Goal: Task Accomplishment & Management: Manage account settings

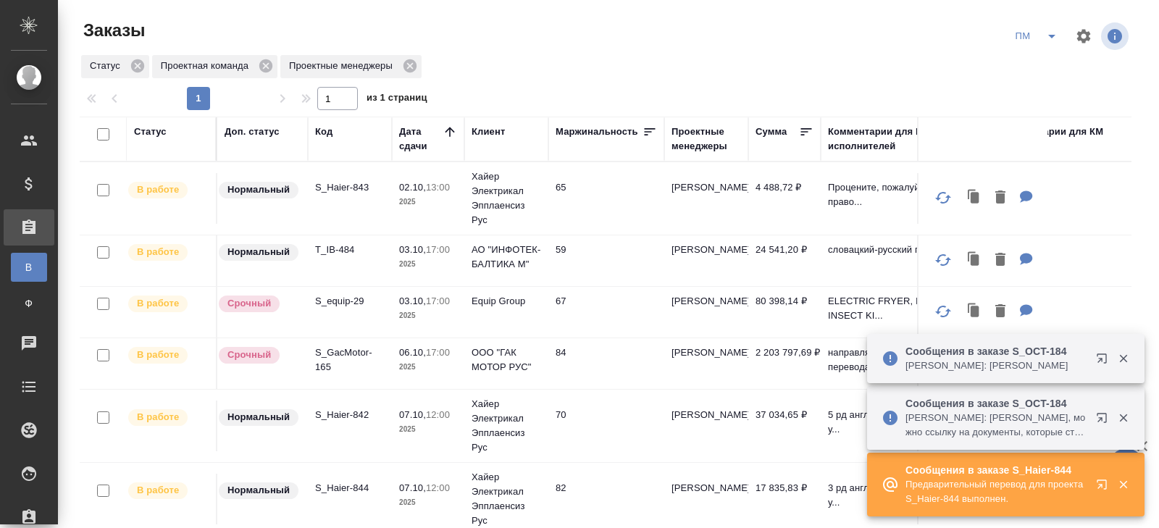
click at [1049, 34] on icon "split button" at bounding box center [1051, 36] width 17 height 17
click at [1044, 67] on li "В работу!" at bounding box center [1037, 65] width 73 height 23
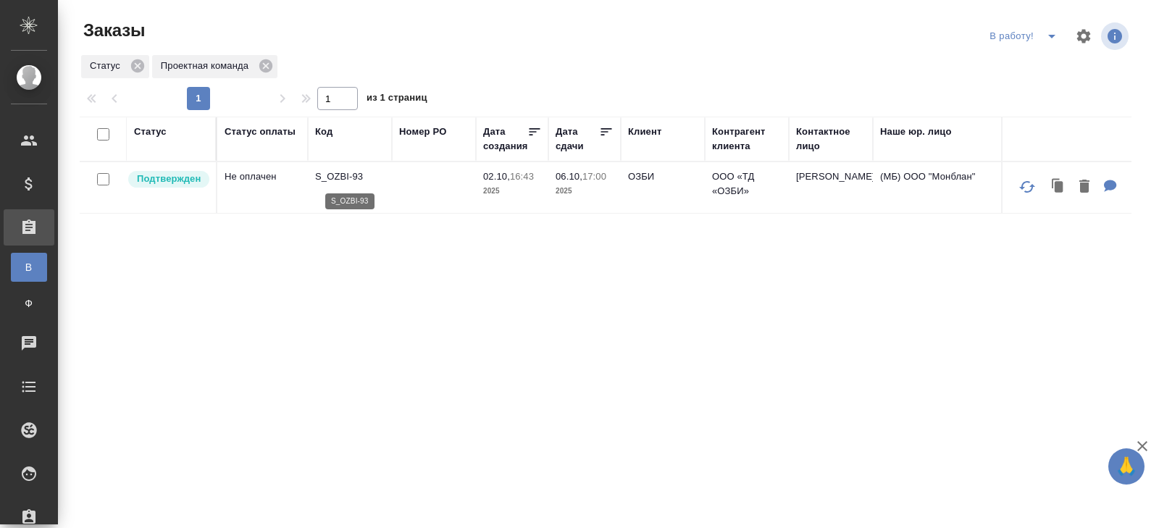
click at [338, 178] on p "S_OZBI-93" at bounding box center [350, 177] width 70 height 14
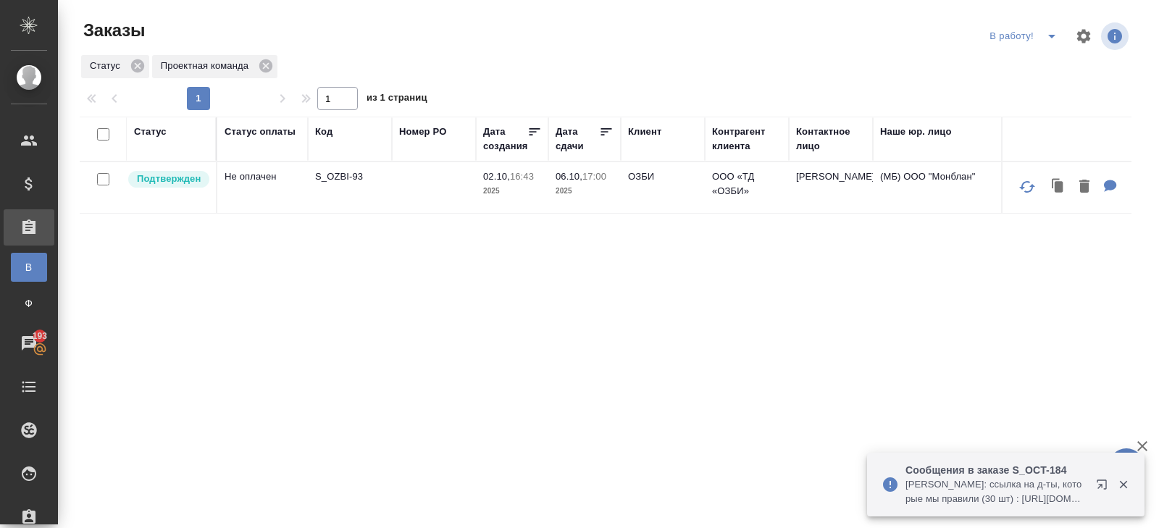
click at [1054, 30] on icon "split button" at bounding box center [1051, 36] width 17 height 17
click at [1025, 67] on li "ПМ" at bounding box center [1025, 65] width 80 height 23
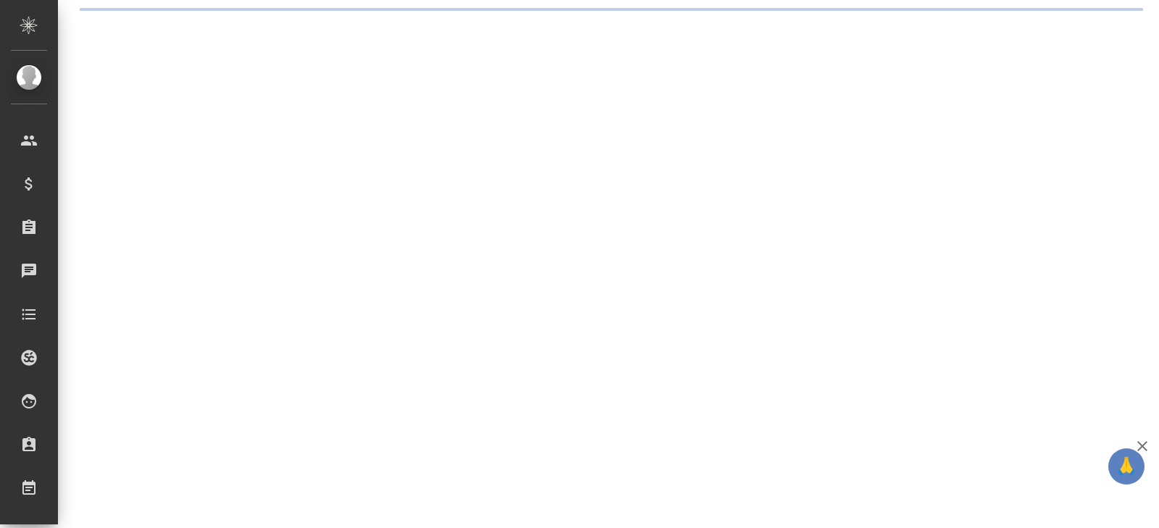
select select "RU"
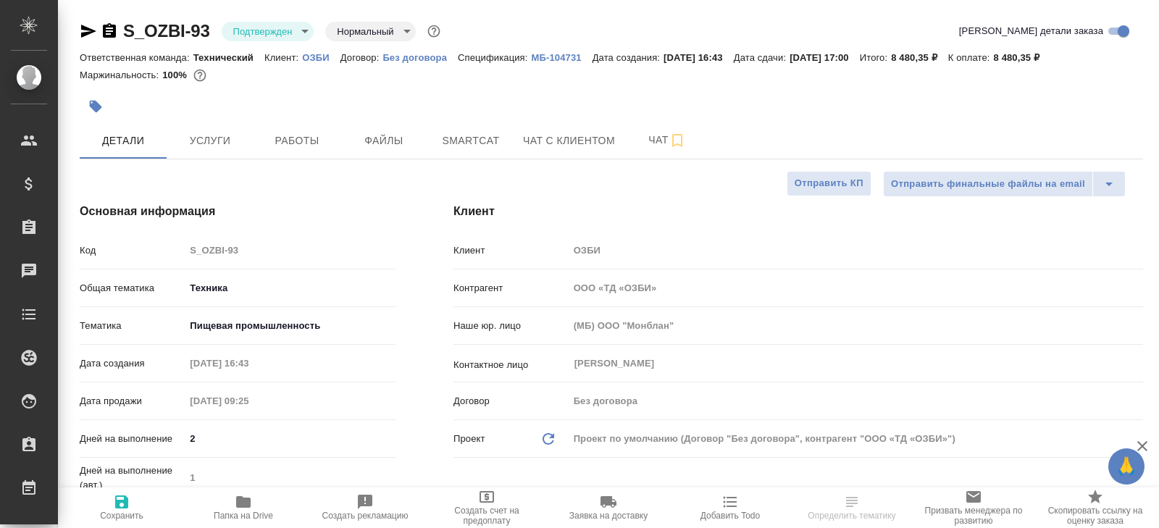
type textarea "x"
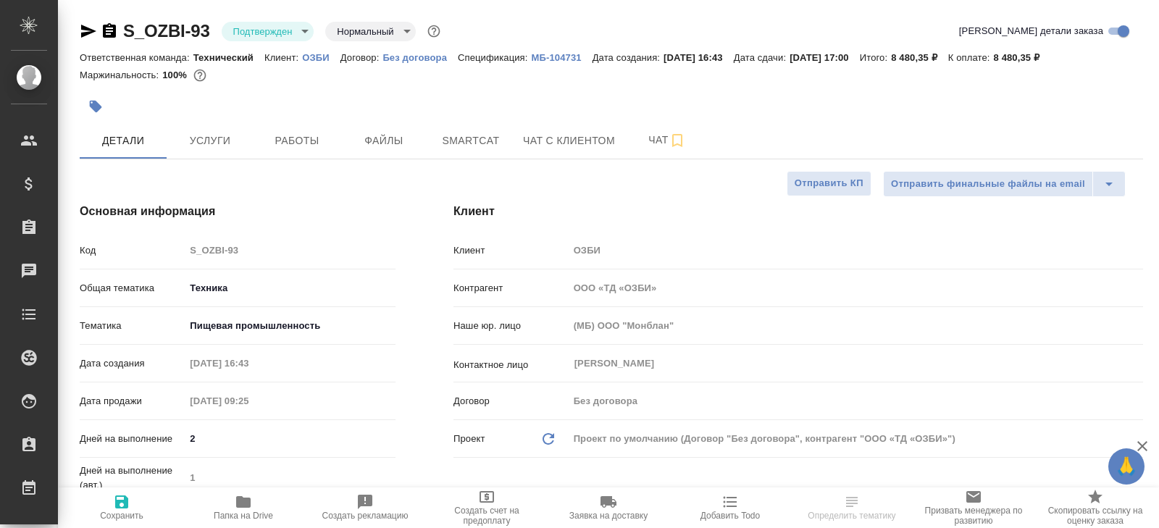
type textarea "x"
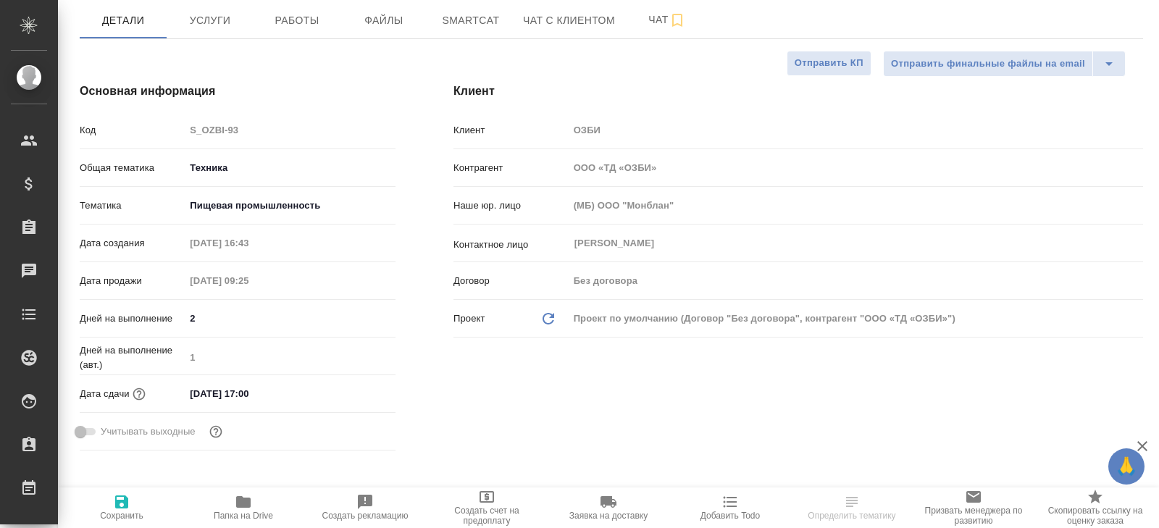
type textarea "x"
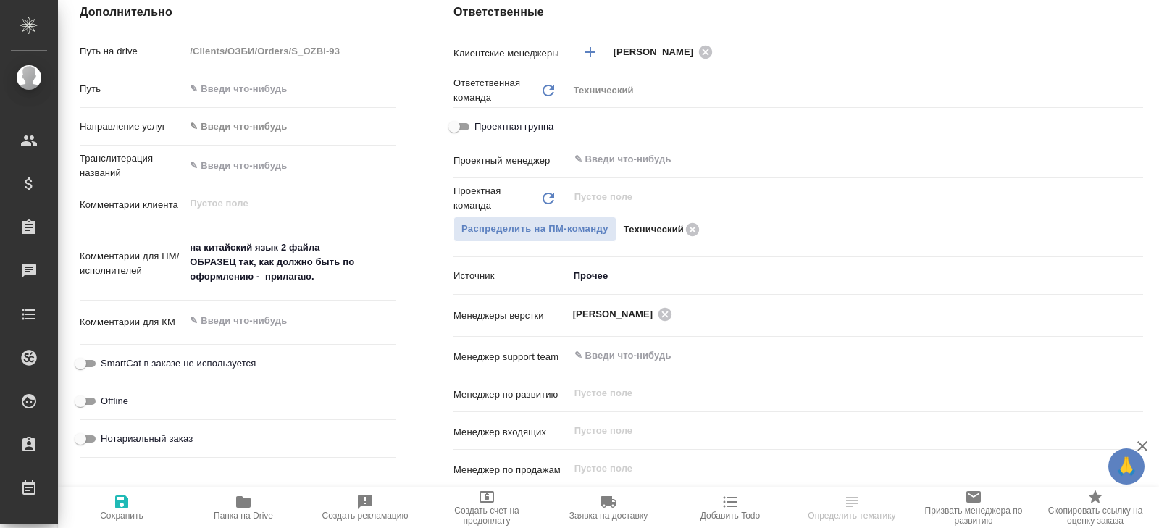
scroll to position [619, 0]
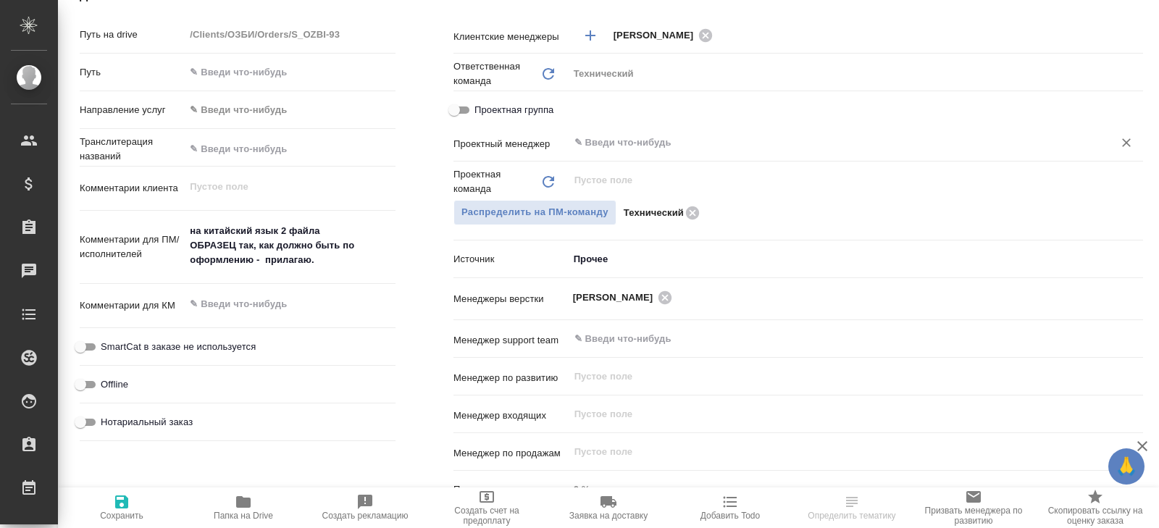
click at [618, 145] on input "text" at bounding box center [831, 142] width 517 height 17
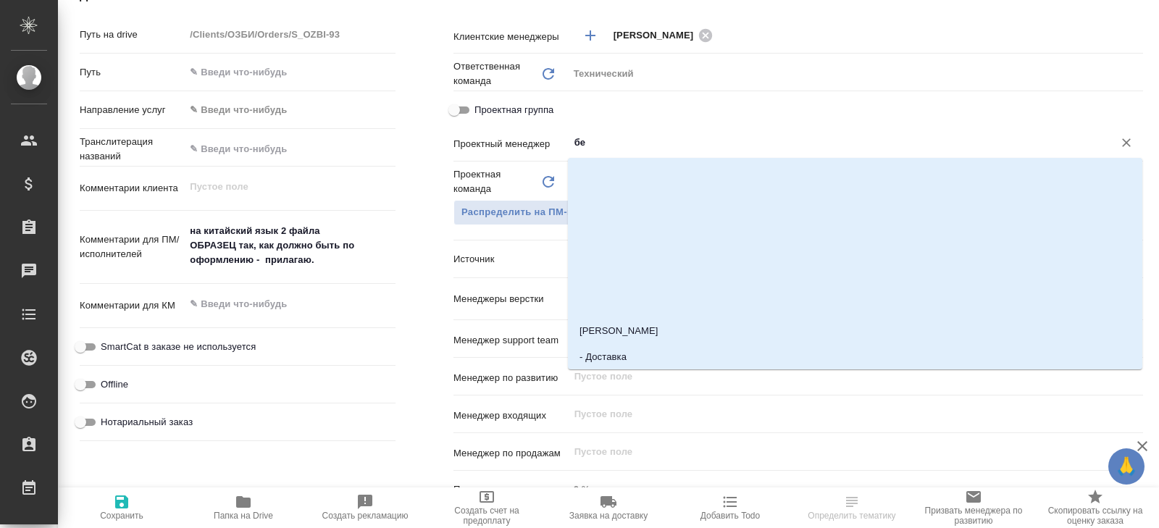
type input "бел"
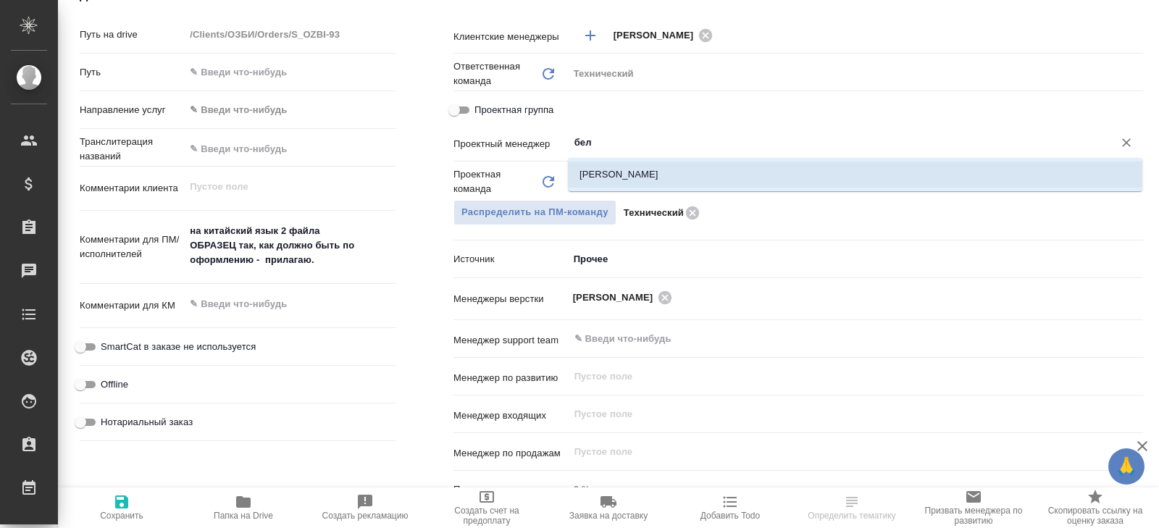
click at [608, 167] on li "Белякова Юлия" at bounding box center [855, 175] width 575 height 26
type textarea "x"
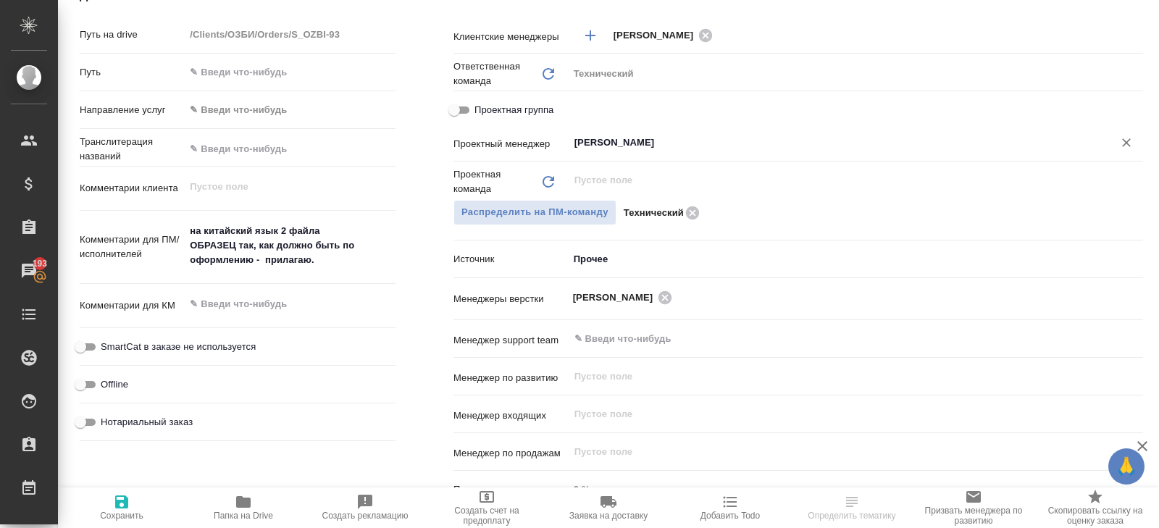
type input "Белякова Юлия"
click at [130, 509] on icon "button" at bounding box center [121, 501] width 17 height 17
type textarea "x"
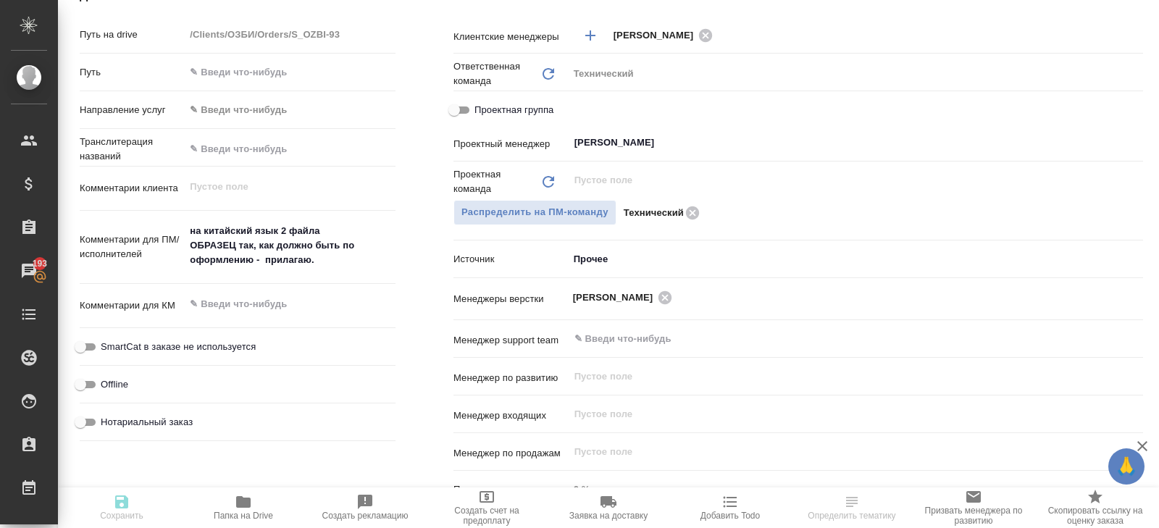
type textarea "x"
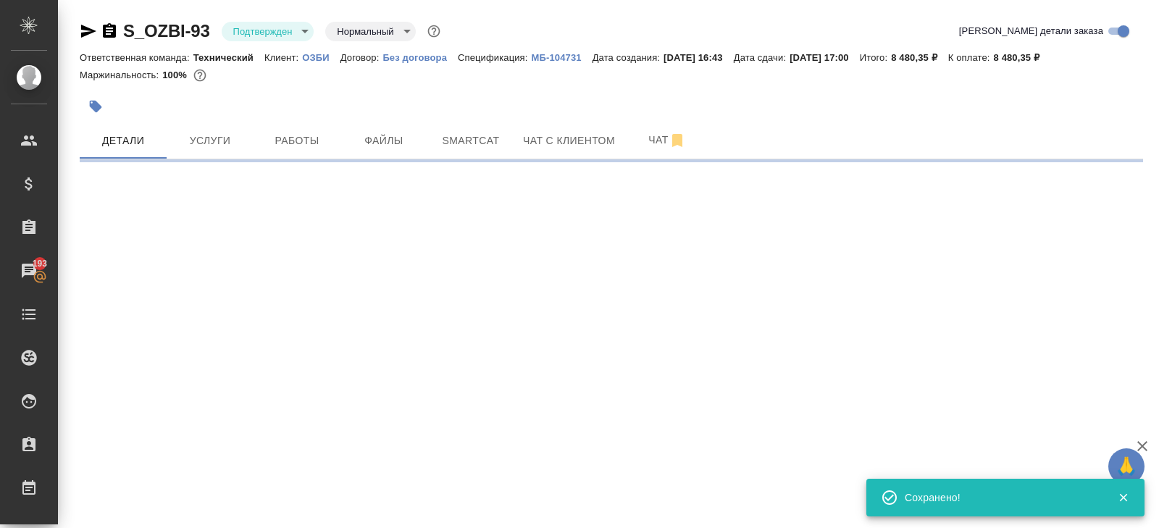
scroll to position [0, 0]
select select "RU"
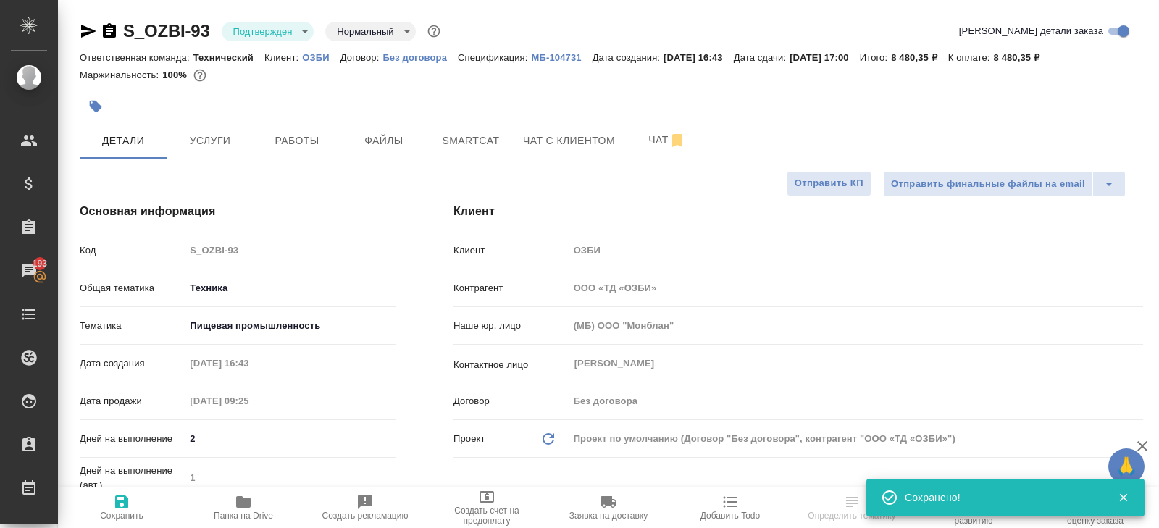
type textarea "x"
click at [271, 41] on div "S_OZBI-93 Подтвержден confirmed Нормальный normal" at bounding box center [262, 31] width 364 height 23
click at [271, 30] on body "🙏 .cls-1 fill:#fff; AWATERA Belyakova Yulia Клиенты Спецификации Заказы 193 Чат…" at bounding box center [579, 264] width 1159 height 528
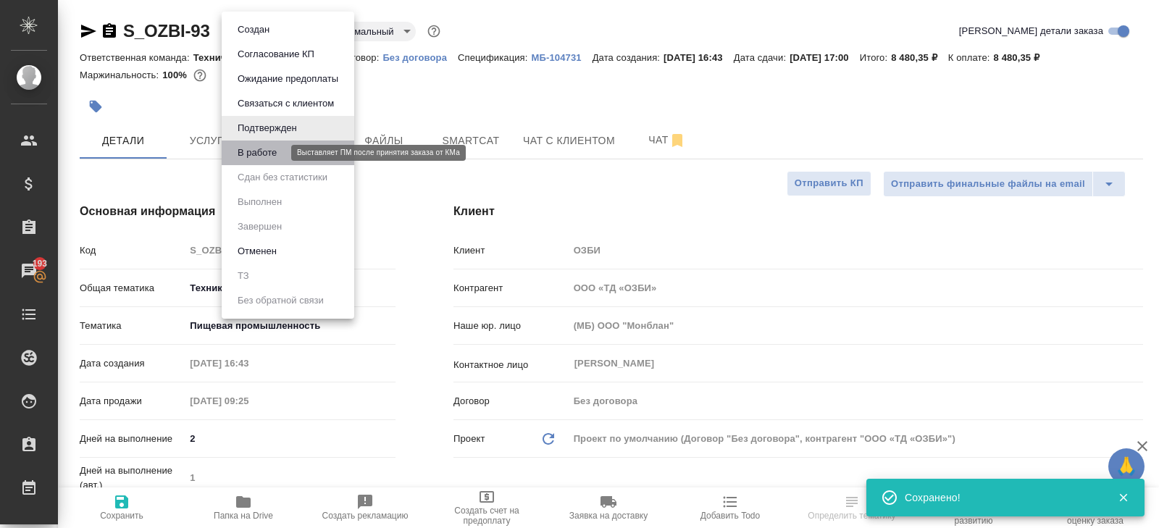
click at [272, 149] on button "В работе" at bounding box center [257, 153] width 48 height 16
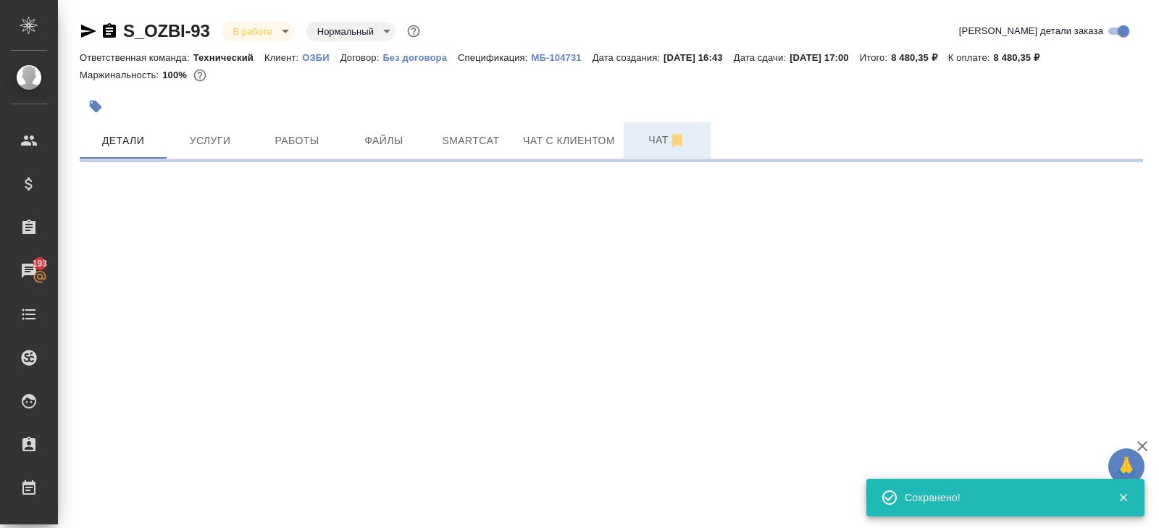
select select "RU"
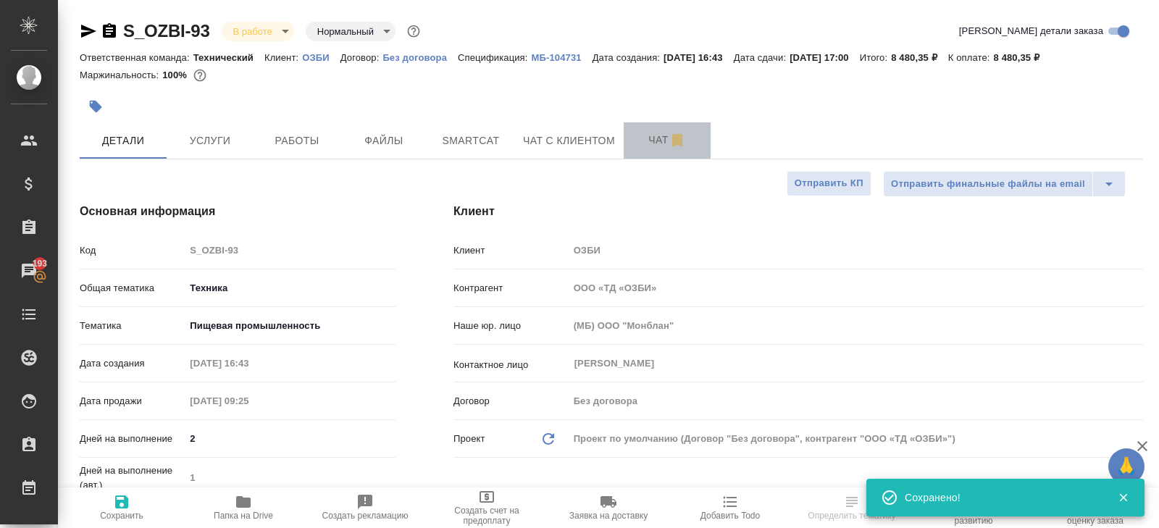
type textarea "x"
click at [647, 136] on span "Чат" at bounding box center [668, 140] width 70 height 18
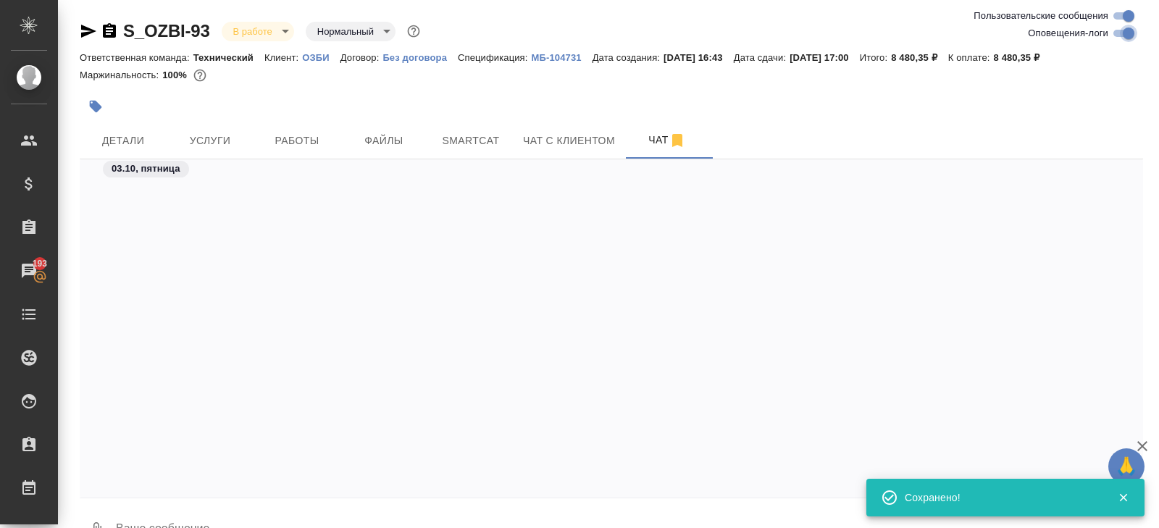
click at [1122, 33] on input "Оповещения-логи" at bounding box center [1129, 33] width 52 height 17
checkbox input "false"
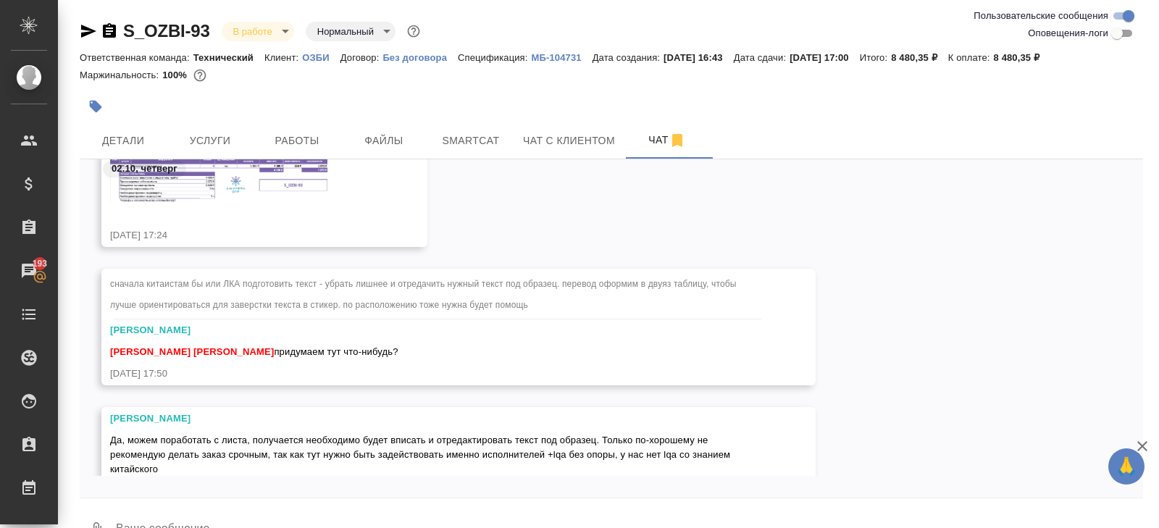
scroll to position [1288, 0]
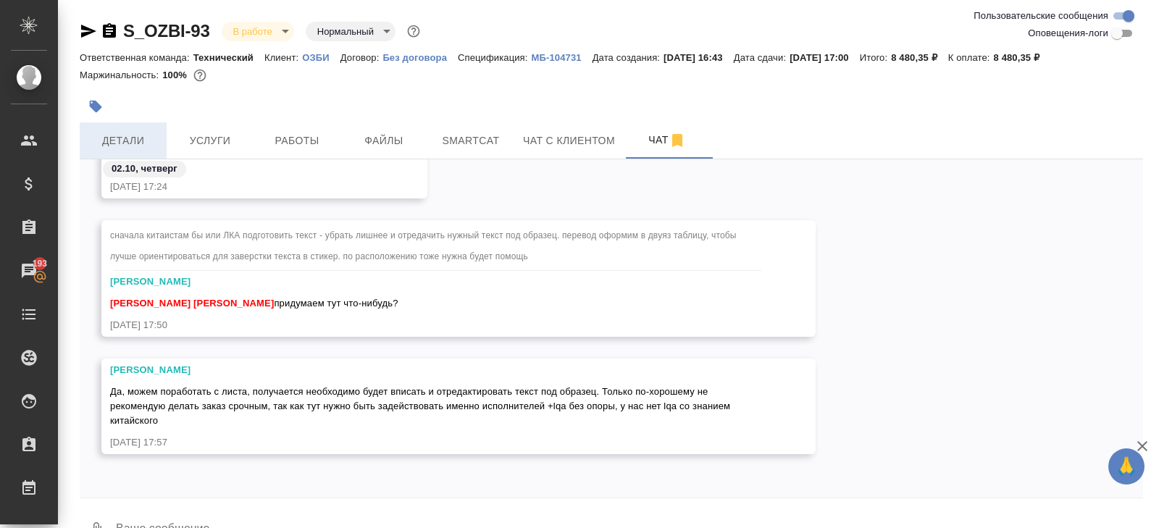
click at [126, 140] on span "Детали" at bounding box center [123, 141] width 70 height 18
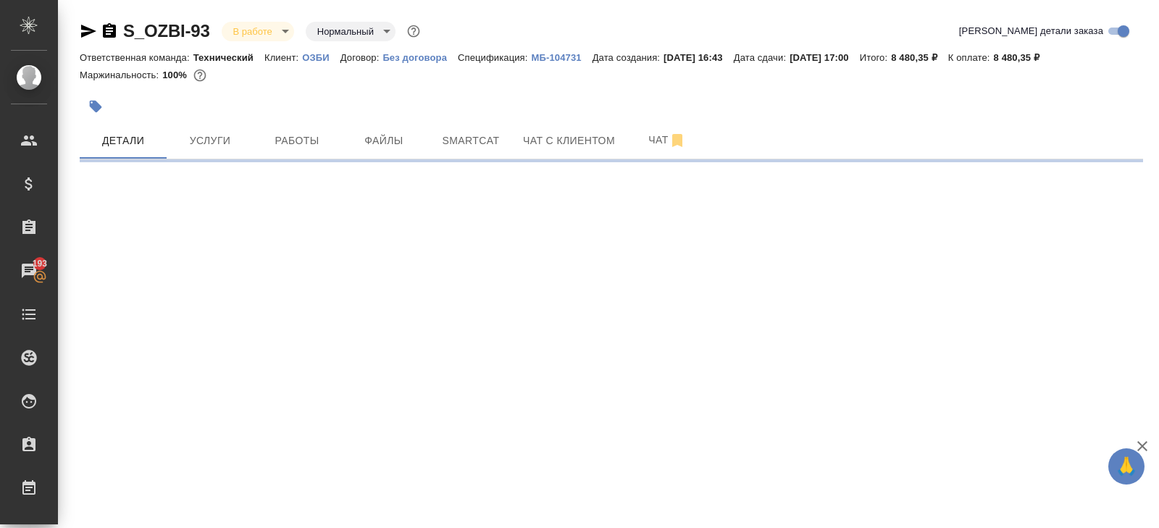
select select "RU"
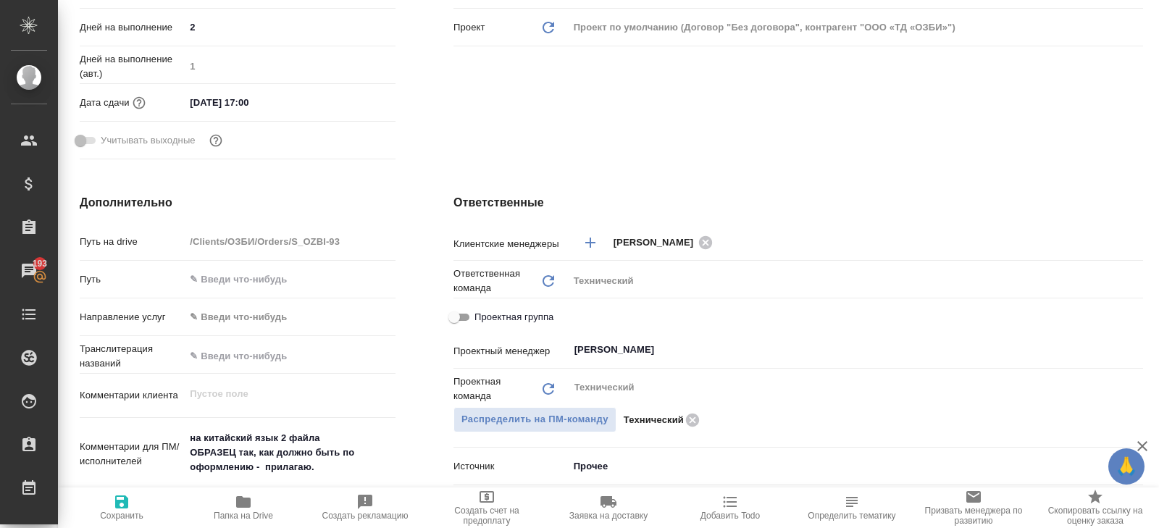
scroll to position [423, 0]
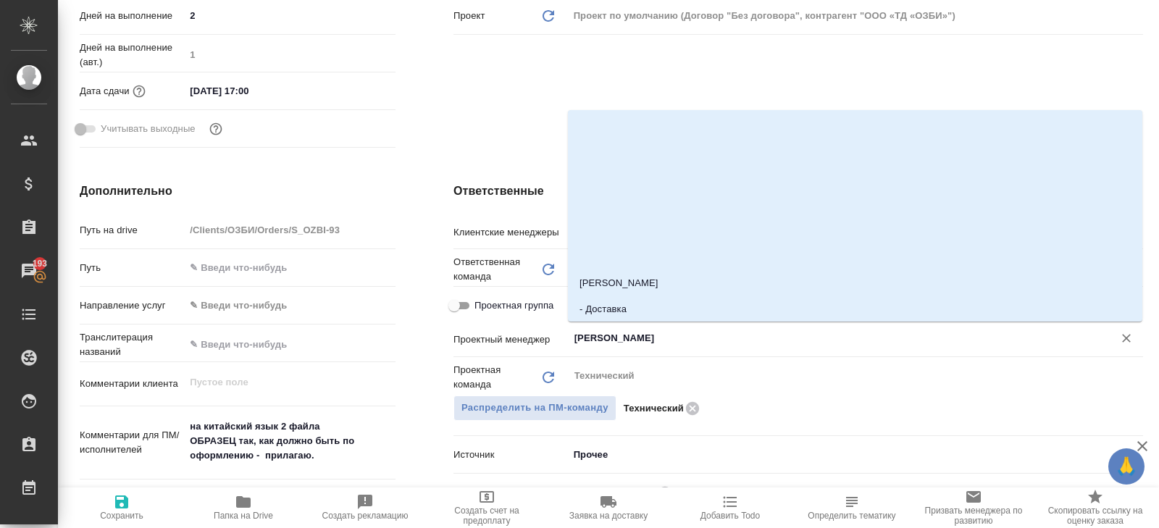
click at [651, 333] on input "Белякова Юлия" at bounding box center [831, 338] width 517 height 17
type textarea "x"
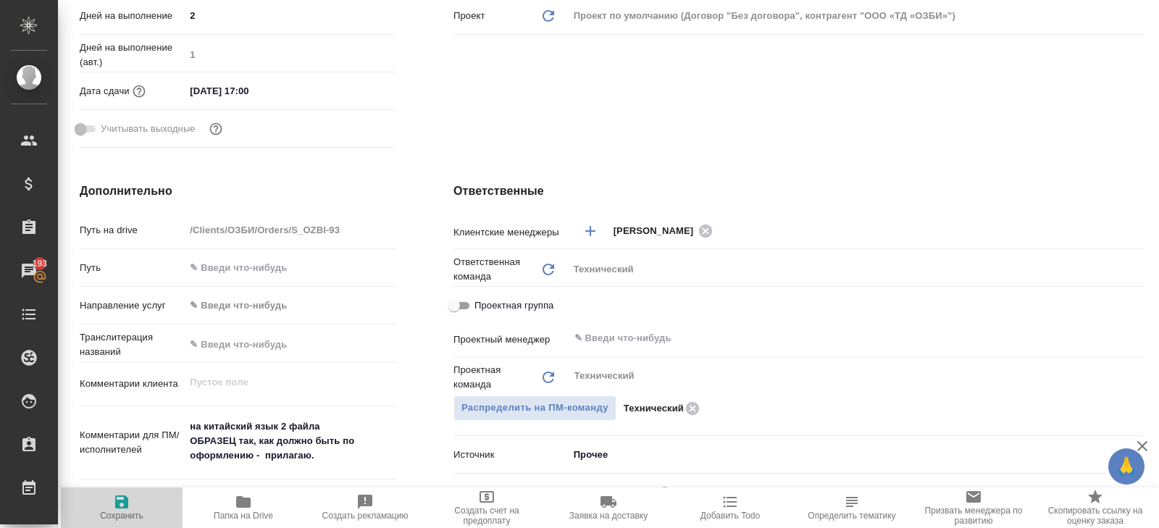
click at [126, 504] on icon "button" at bounding box center [121, 502] width 13 height 13
type textarea "x"
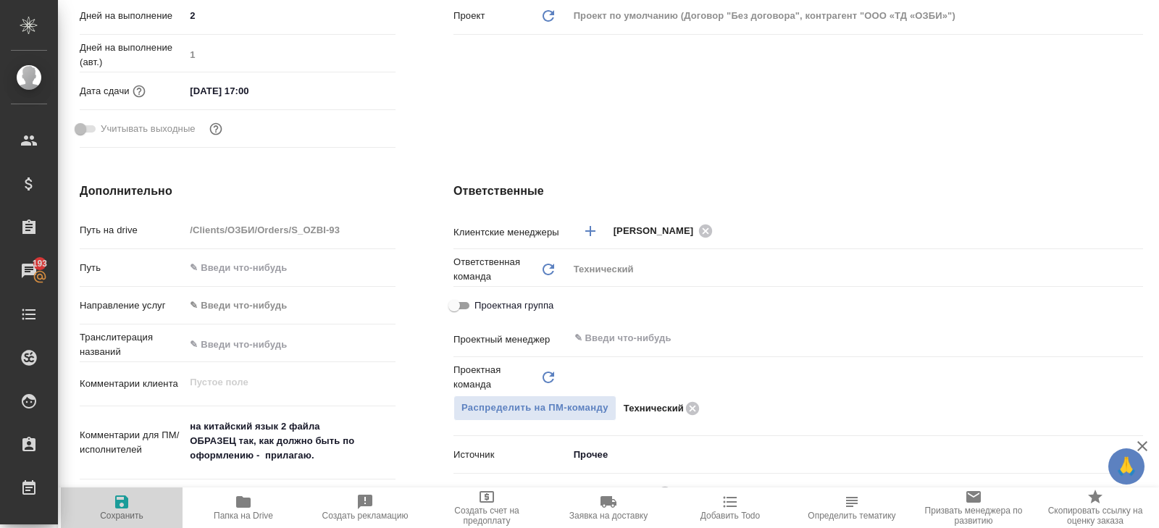
type textarea "x"
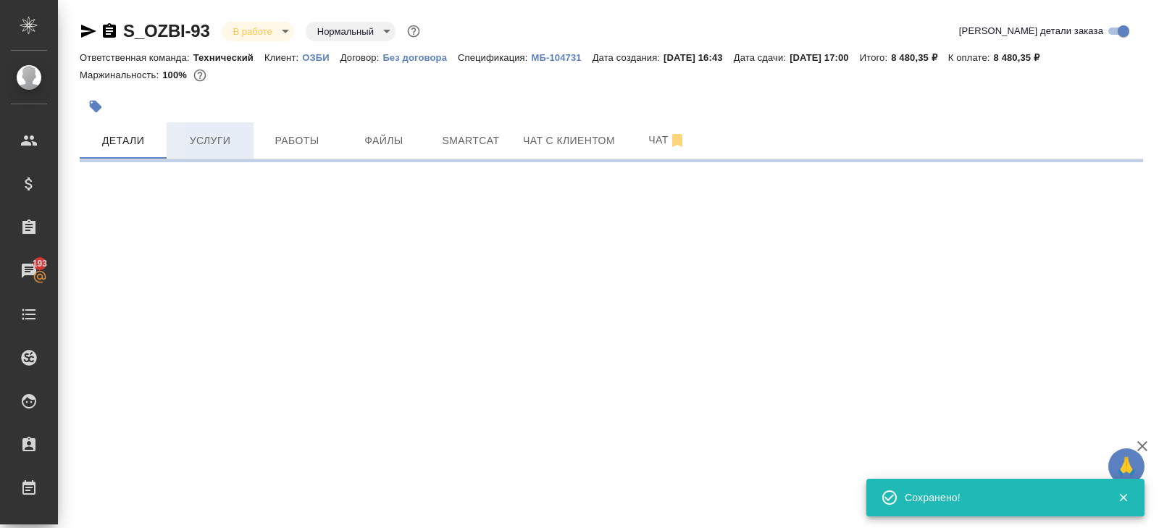
scroll to position [0, 0]
select select "RU"
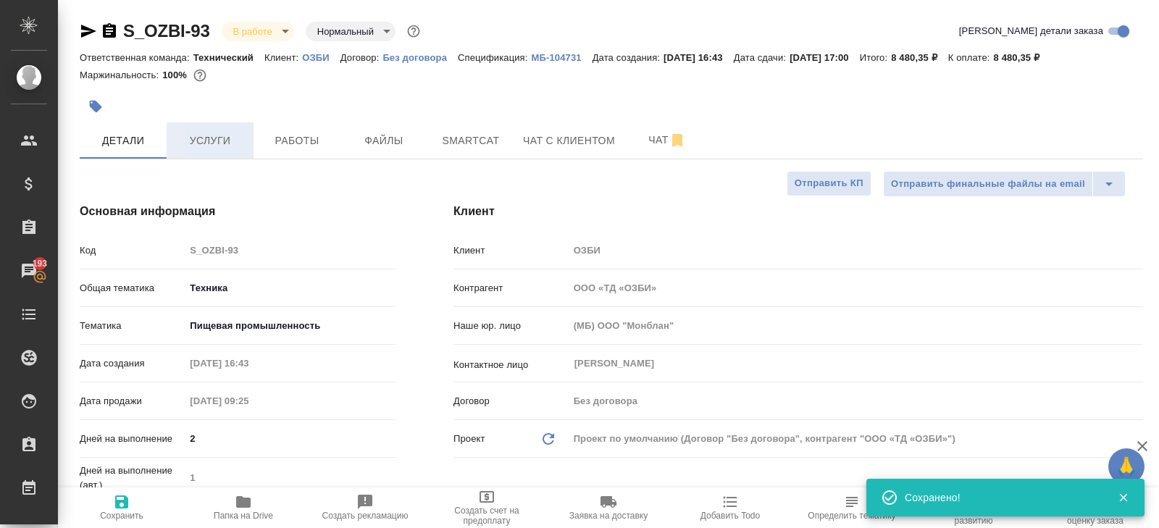
type textarea "x"
click at [271, 30] on body "🙏 .cls-1 fill:#fff; AWATERA Belyakova Yulia Клиенты Спецификации Заказы 193 Чат…" at bounding box center [579, 264] width 1159 height 528
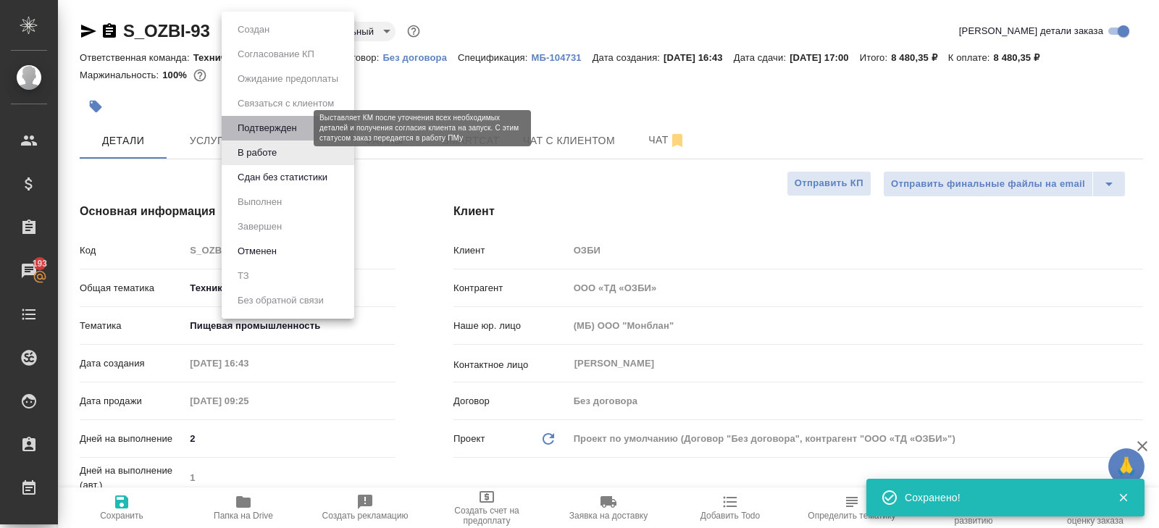
click at [261, 131] on button "Подтвержден" at bounding box center [267, 128] width 68 height 16
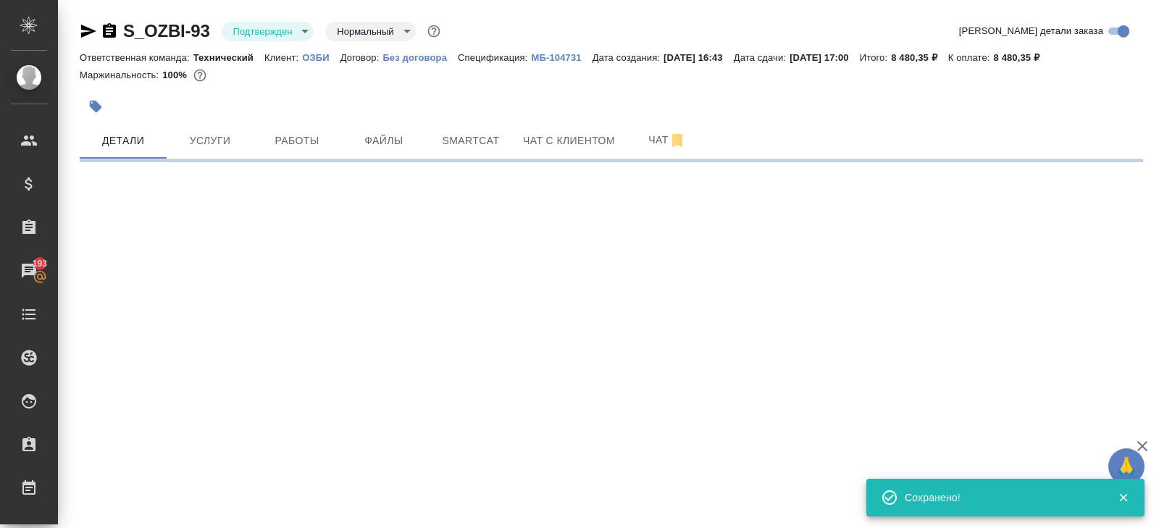
drag, startPoint x: 104, startPoint y: 40, endPoint x: 95, endPoint y: 36, distance: 9.7
click at [95, 36] on icon "button" at bounding box center [88, 30] width 17 height 17
select select "RU"
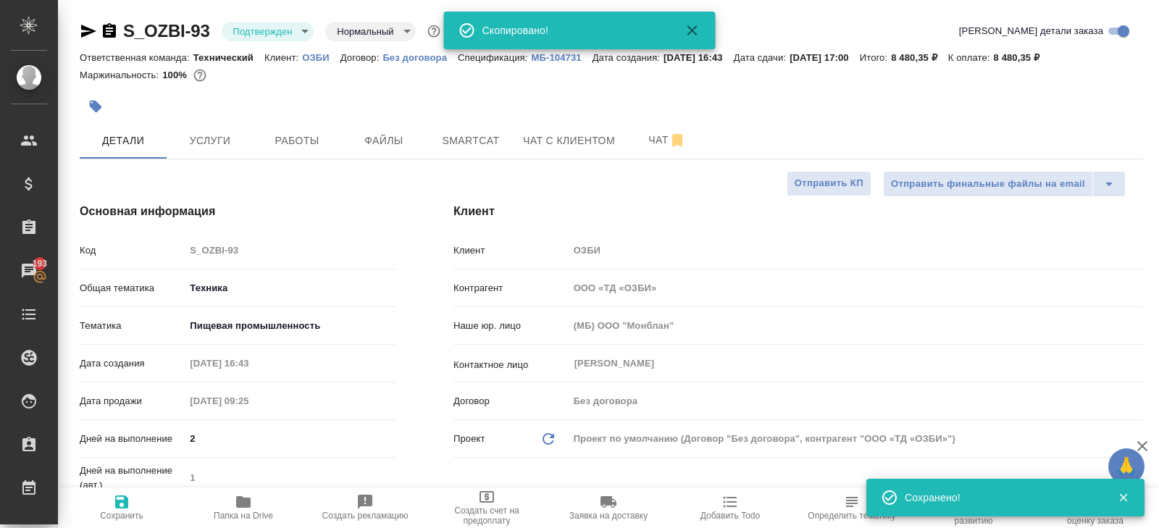
type textarea "x"
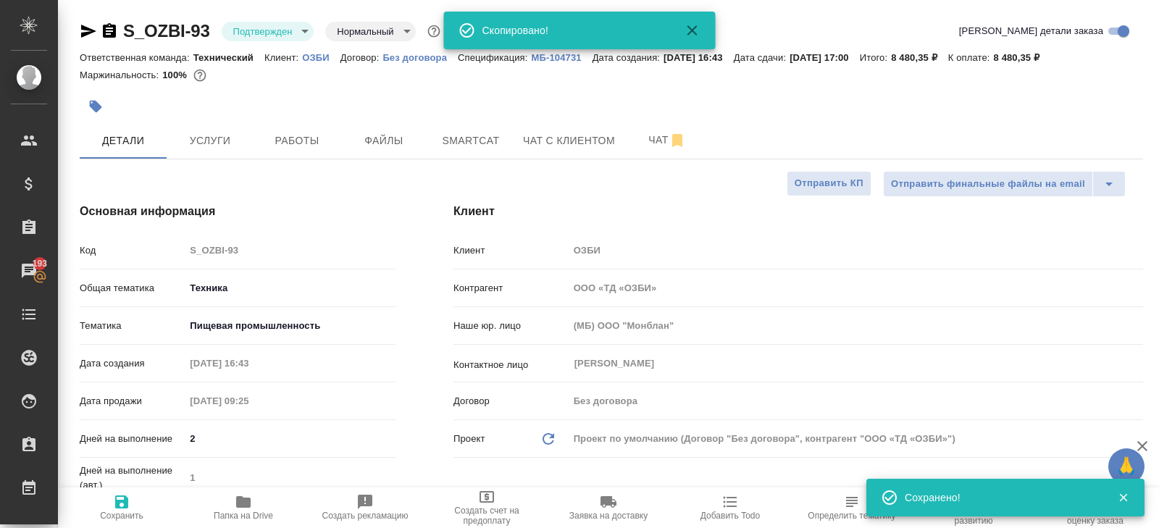
type textarea "x"
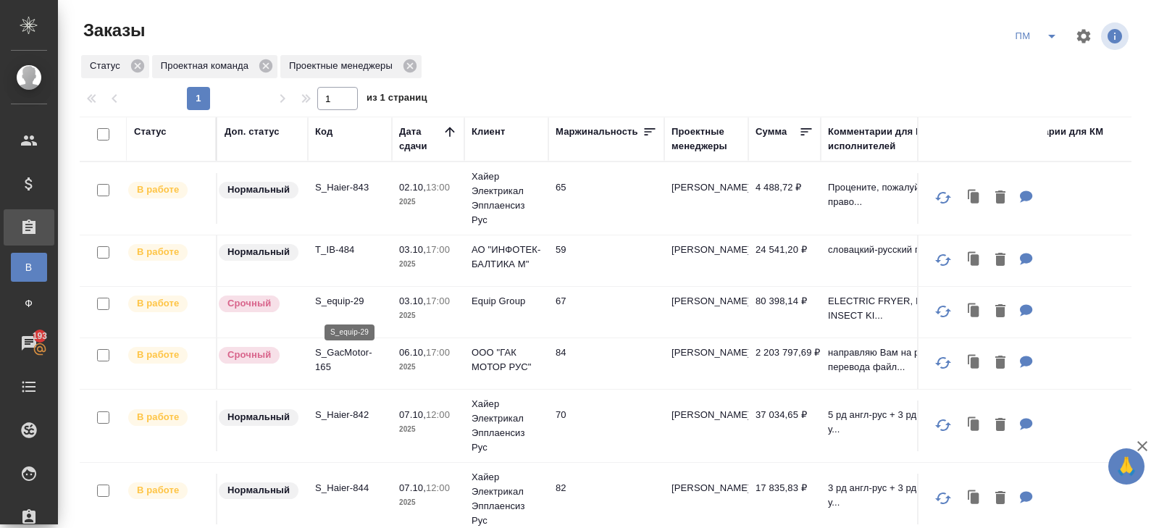
click at [341, 308] on p "S_equip-29" at bounding box center [350, 301] width 70 height 14
click at [348, 186] on p "S_Haier-843" at bounding box center [350, 187] width 70 height 14
click at [1042, 29] on span "split button" at bounding box center [1052, 36] width 22 height 17
click at [1045, 57] on li "В работу!" at bounding box center [1037, 65] width 73 height 23
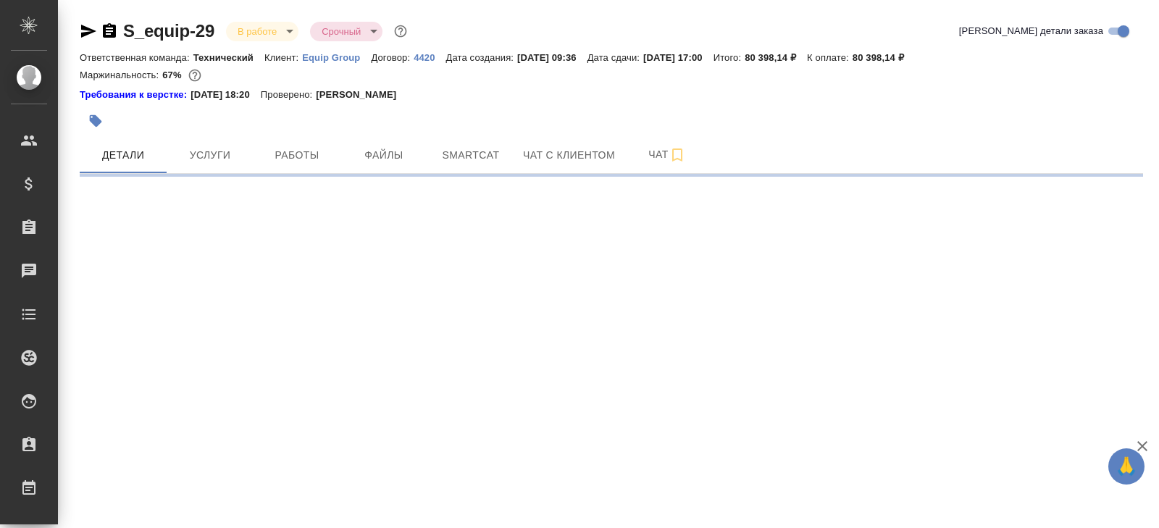
select select "RU"
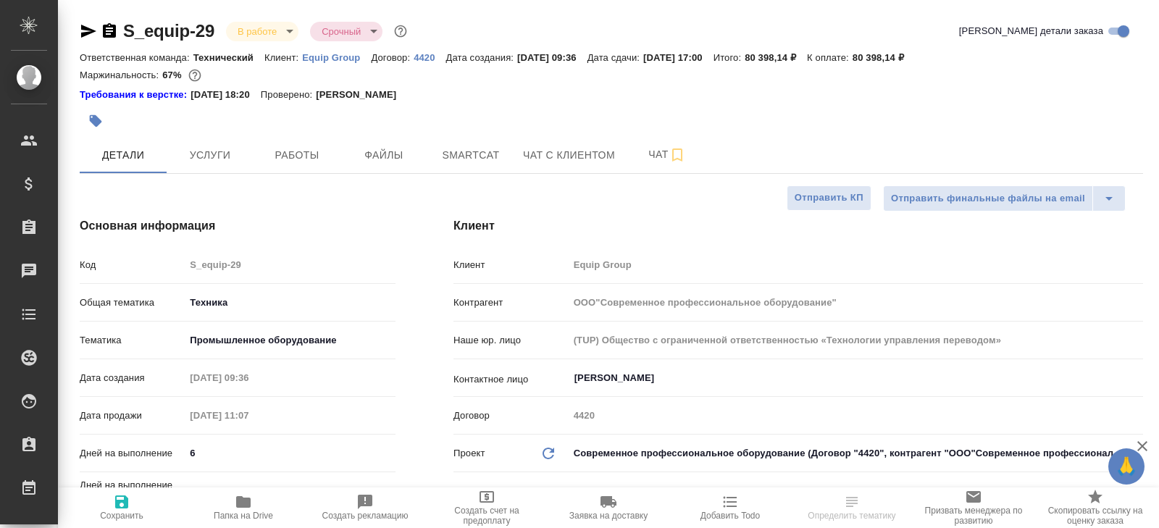
type textarea "x"
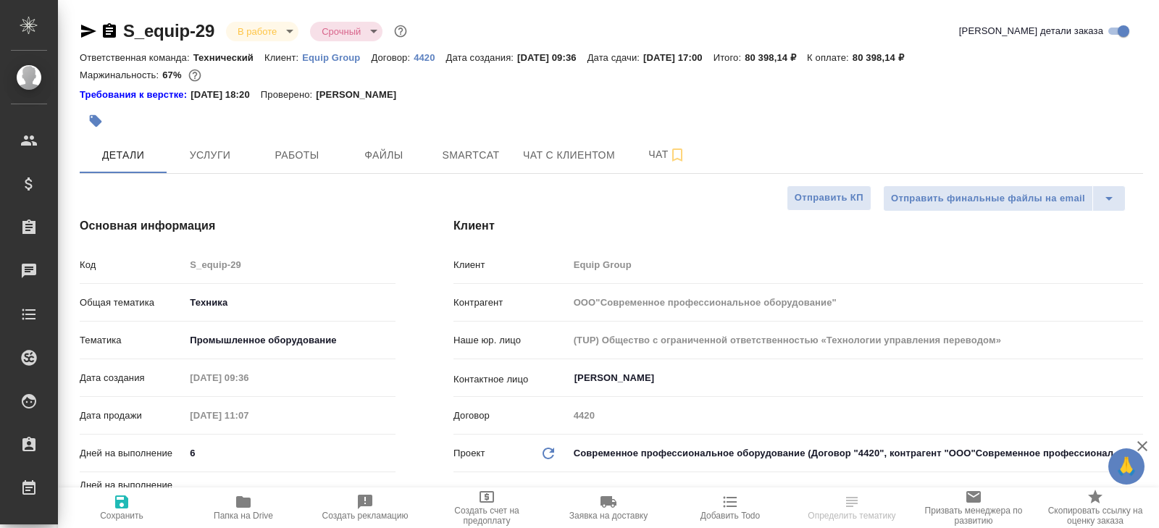
type textarea "x"
click at [468, 159] on span "Smartcat" at bounding box center [471, 155] width 70 height 18
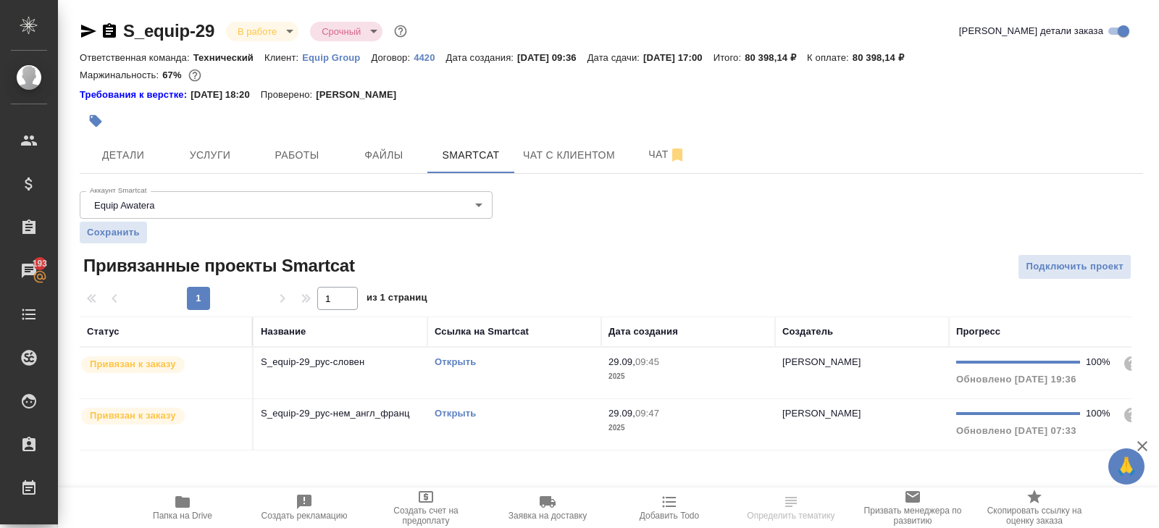
click at [446, 359] on link "Открыть" at bounding box center [455, 362] width 41 height 11
click at [451, 410] on link "Открыть" at bounding box center [455, 413] width 41 height 11
click at [193, 496] on span "Папка на Drive" at bounding box center [182, 507] width 104 height 28
click at [320, 151] on span "Работы" at bounding box center [297, 155] width 70 height 18
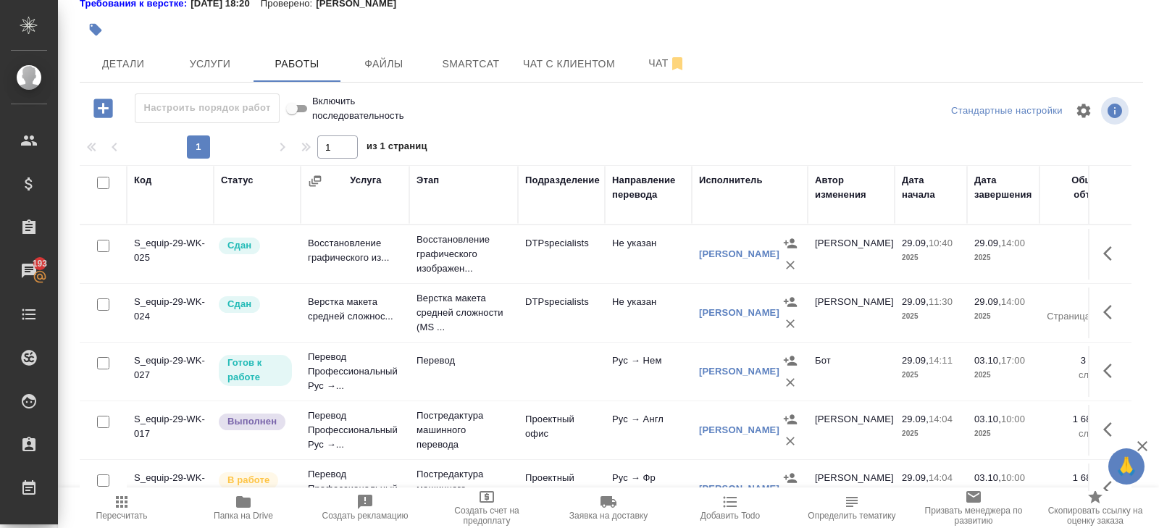
scroll to position [200, 0]
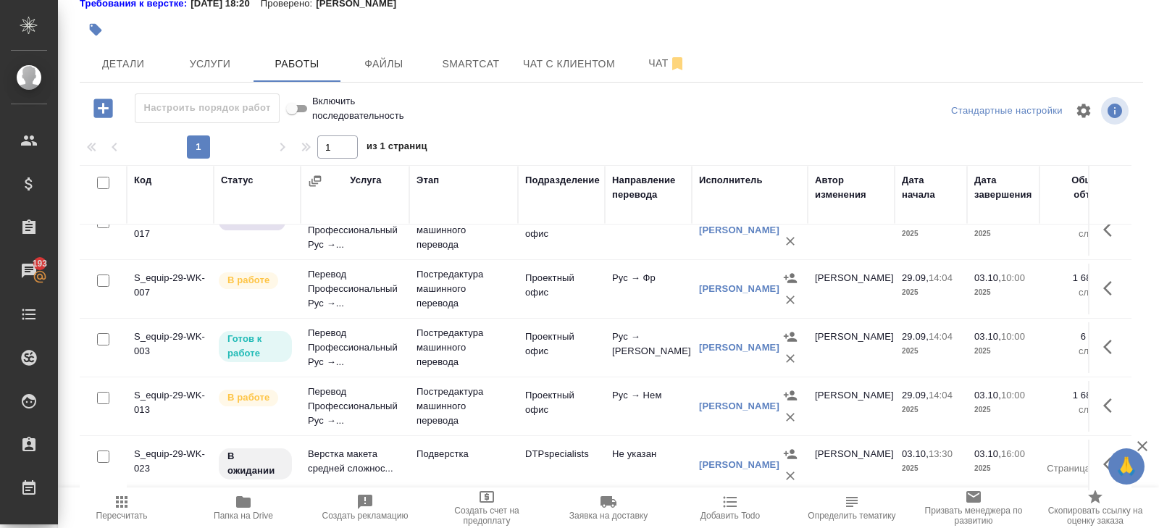
click at [1106, 458] on icon "button" at bounding box center [1108, 464] width 9 height 14
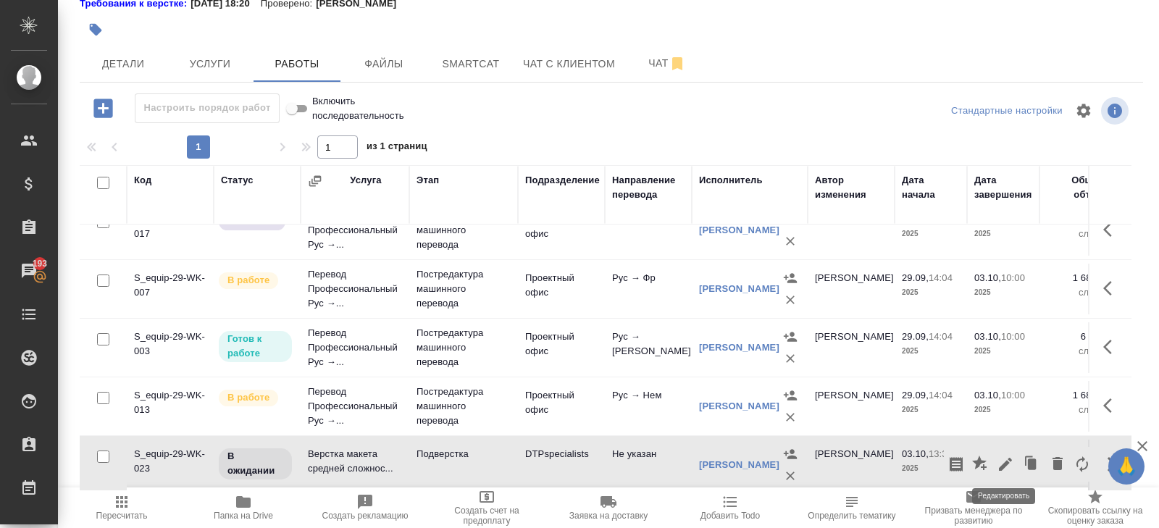
click at [1004, 467] on icon "button" at bounding box center [1005, 464] width 17 height 17
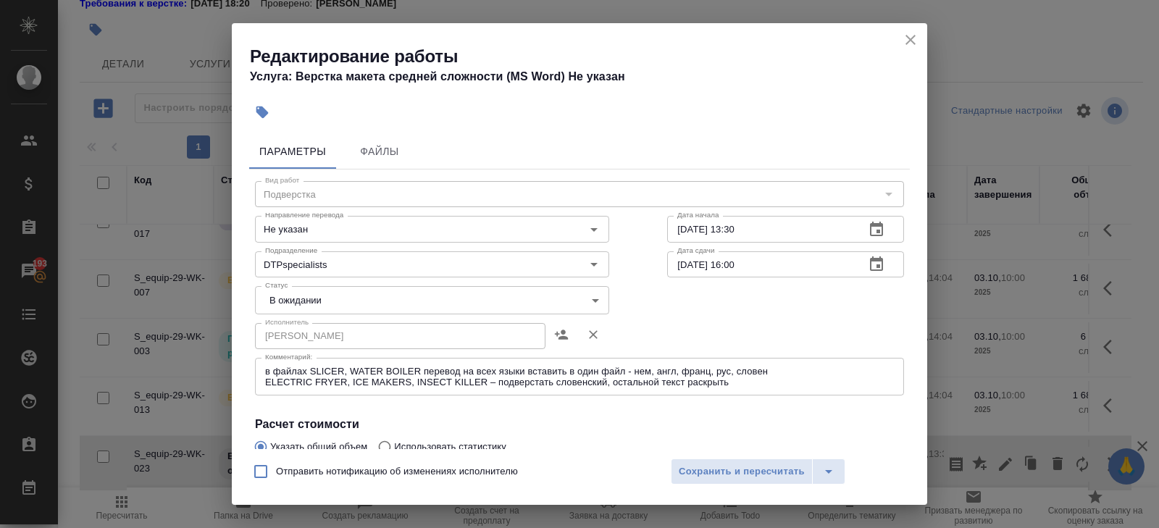
click at [754, 385] on textarea "в файлах SLICER, WATER BOILER перевод на всех языки вставить в один файл - нем,…" at bounding box center [579, 377] width 629 height 22
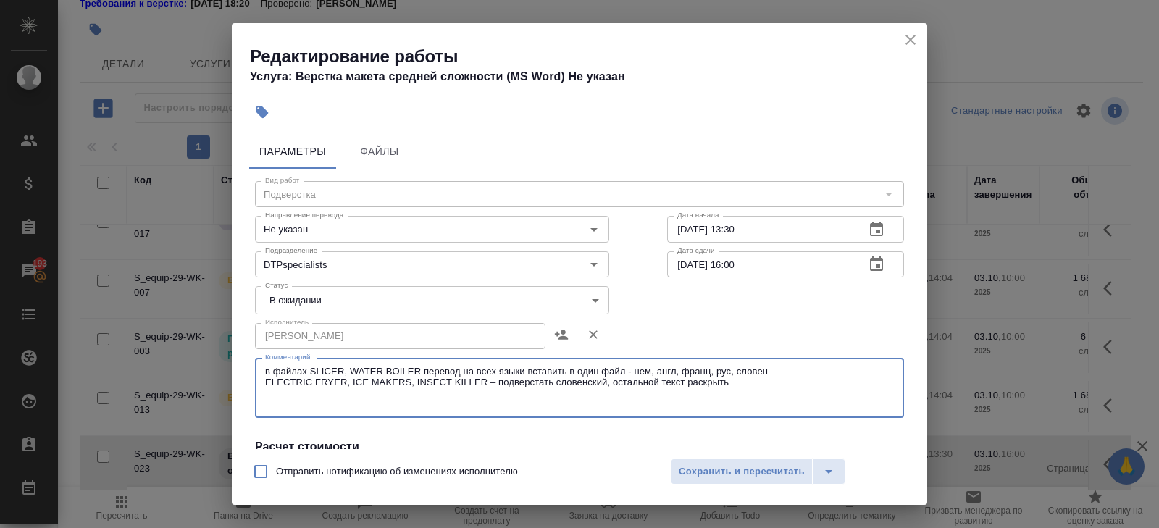
paste textarea "https://drive.awatera.com/s/5jfqbpZ2g5nStg7"
type textarea "в файлах SLICER, WATER BOILER перевод на всех языки вставить в один файл - нем,…"
click at [309, 295] on body "🙏 .cls-1 fill:#fff; AWATERA Belyakova Yulia Клиенты Спецификации Заказы 193 Чат…" at bounding box center [579, 264] width 1159 height 528
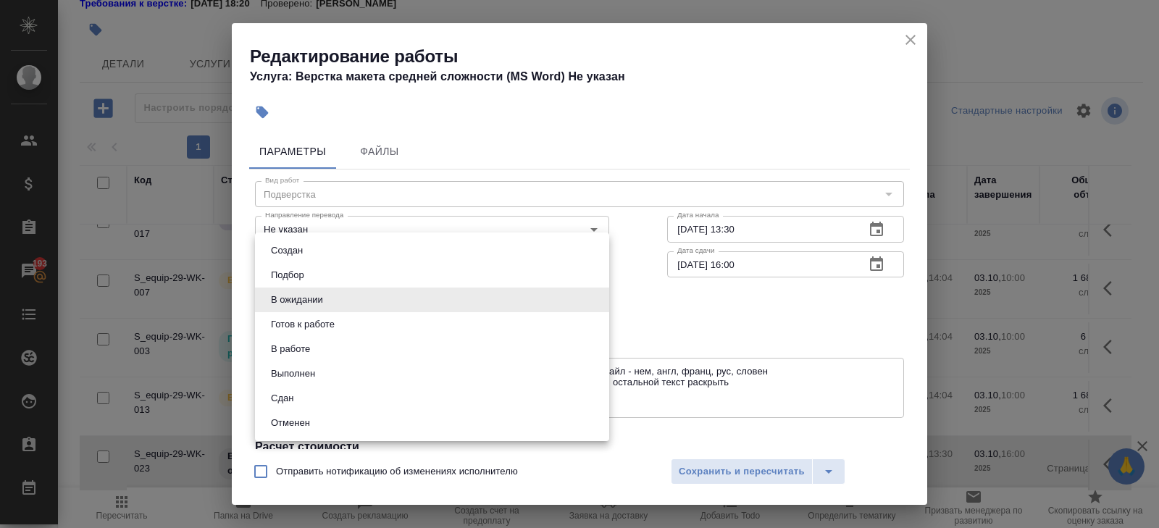
click at [305, 317] on button "Готов к работе" at bounding box center [303, 325] width 72 height 16
type input "readyForWork"
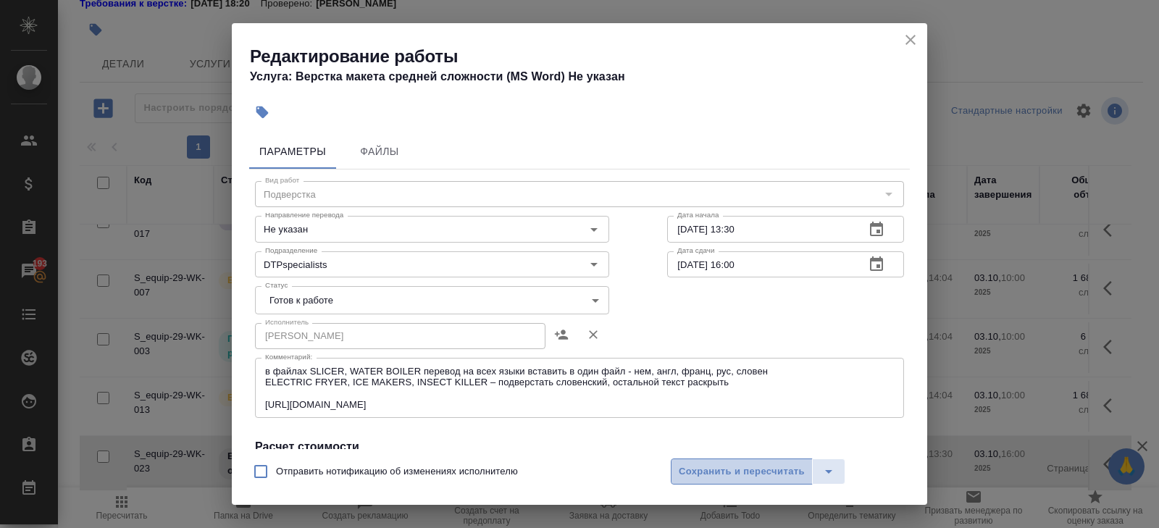
click at [685, 473] on span "Сохранить и пересчитать" at bounding box center [742, 472] width 126 height 17
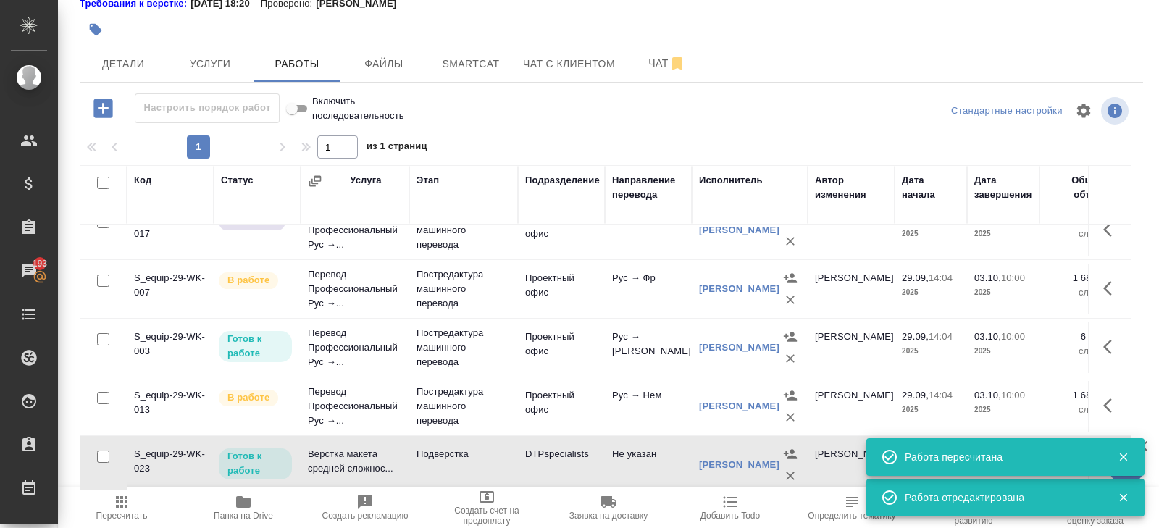
click at [102, 183] on input "checkbox" at bounding box center [103, 183] width 12 height 12
checkbox input "true"
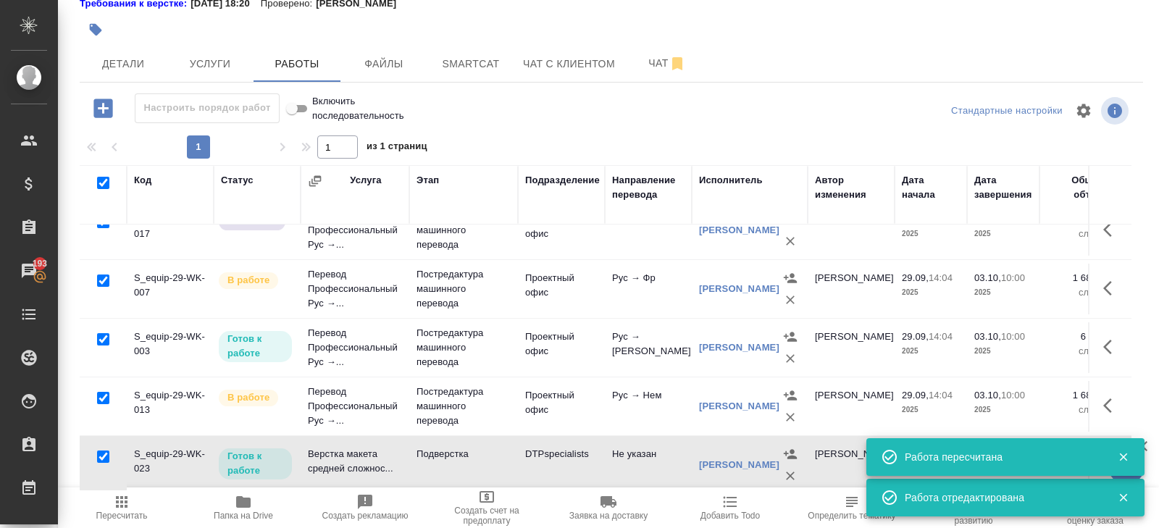
checkbox input "true"
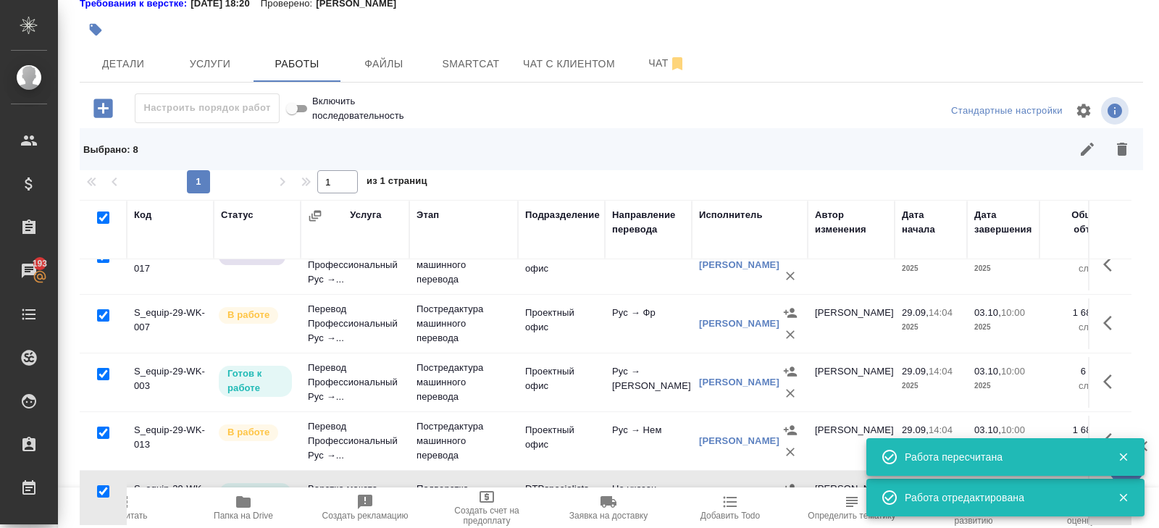
click at [104, 490] on input "checkbox" at bounding box center [103, 491] width 12 height 12
checkbox input "false"
click at [1087, 157] on icon "button" at bounding box center [1087, 149] width 17 height 17
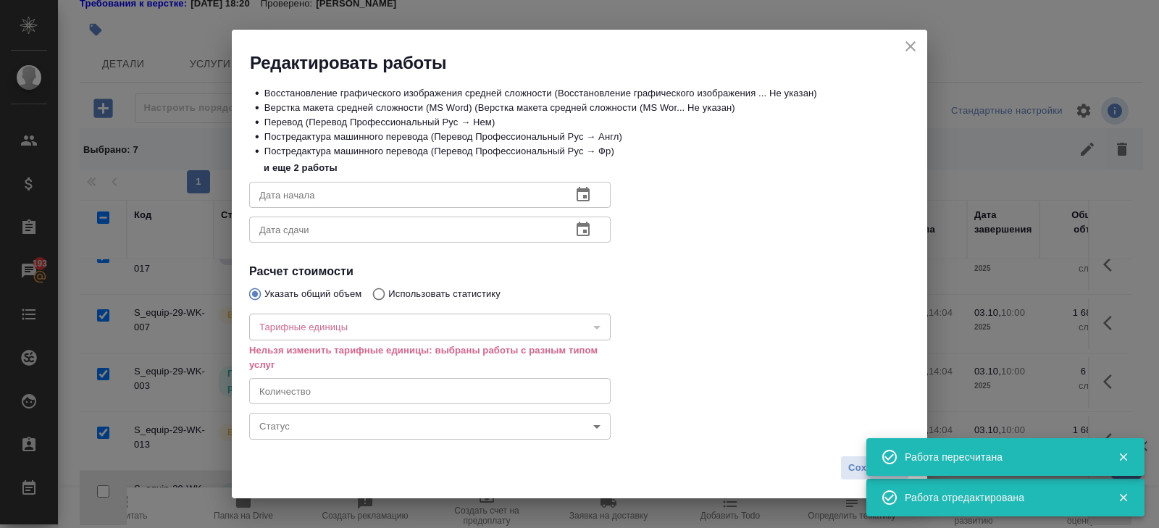
click at [325, 432] on body "🙏 .cls-1 fill:#fff; AWATERA Belyakova Yulia Клиенты Спецификации Заказы 193 Чат…" at bounding box center [579, 264] width 1159 height 528
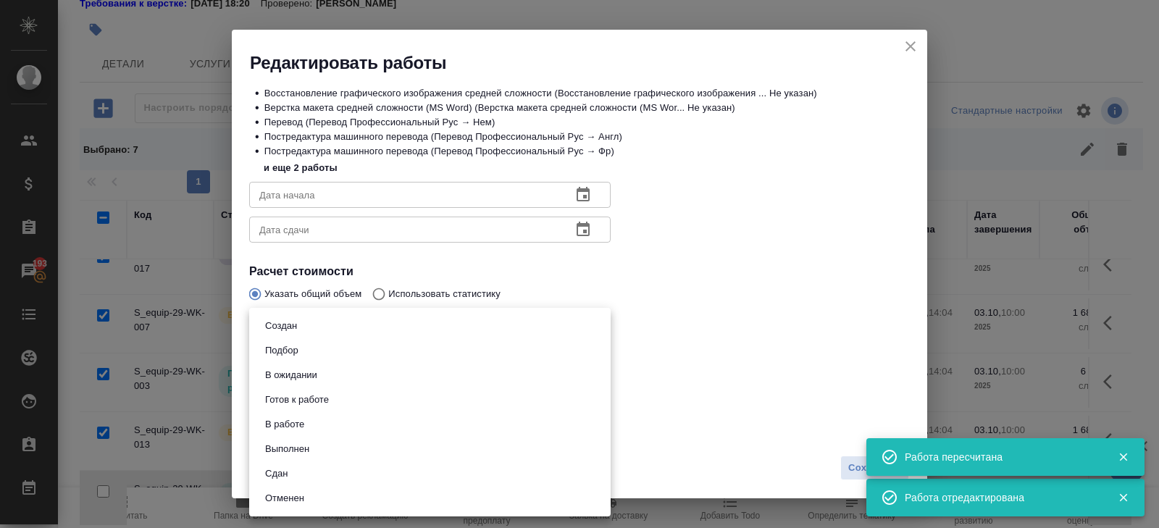
click at [295, 453] on button "Выполнен" at bounding box center [287, 449] width 53 height 16
type input "completed"
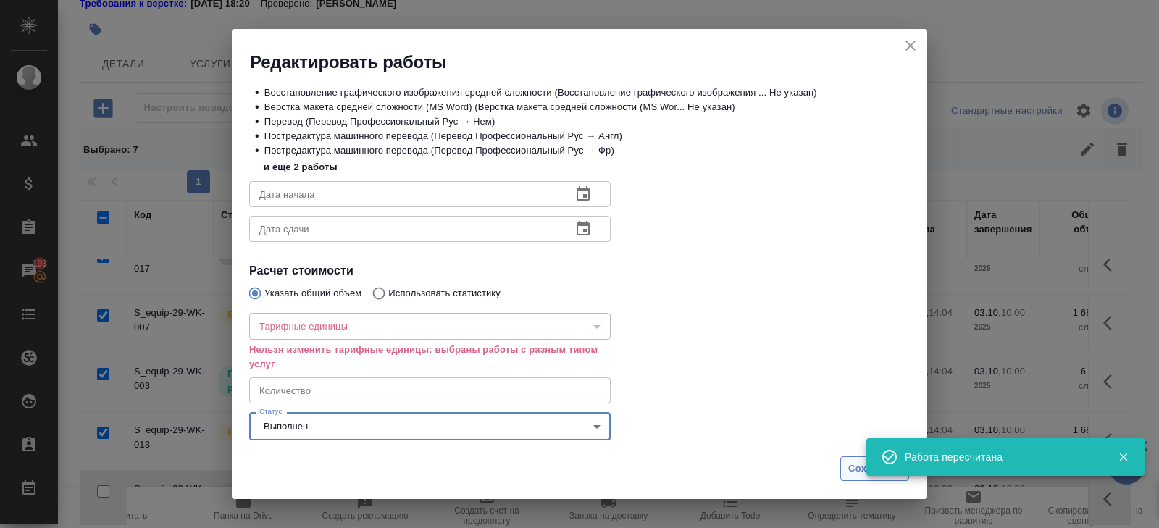
click at [849, 472] on span "Сохранить" at bounding box center [875, 469] width 53 height 17
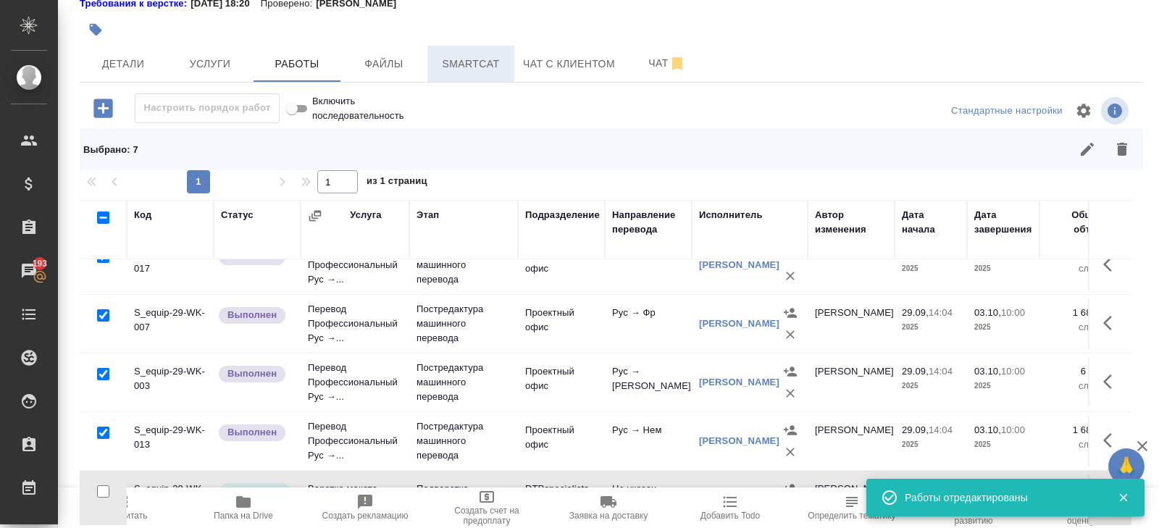
click at [488, 52] on button "Smartcat" at bounding box center [471, 64] width 87 height 36
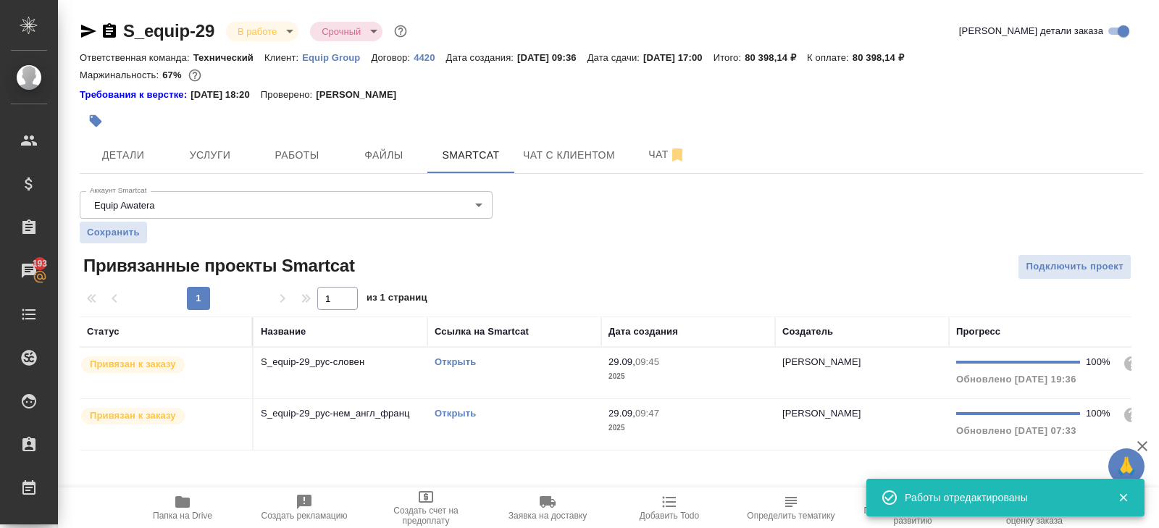
click at [521, 367] on div "Открыть" at bounding box center [514, 362] width 159 height 14
click at [539, 407] on div "Открыть" at bounding box center [514, 414] width 159 height 14
click at [305, 155] on span "Работы" at bounding box center [297, 155] width 70 height 18
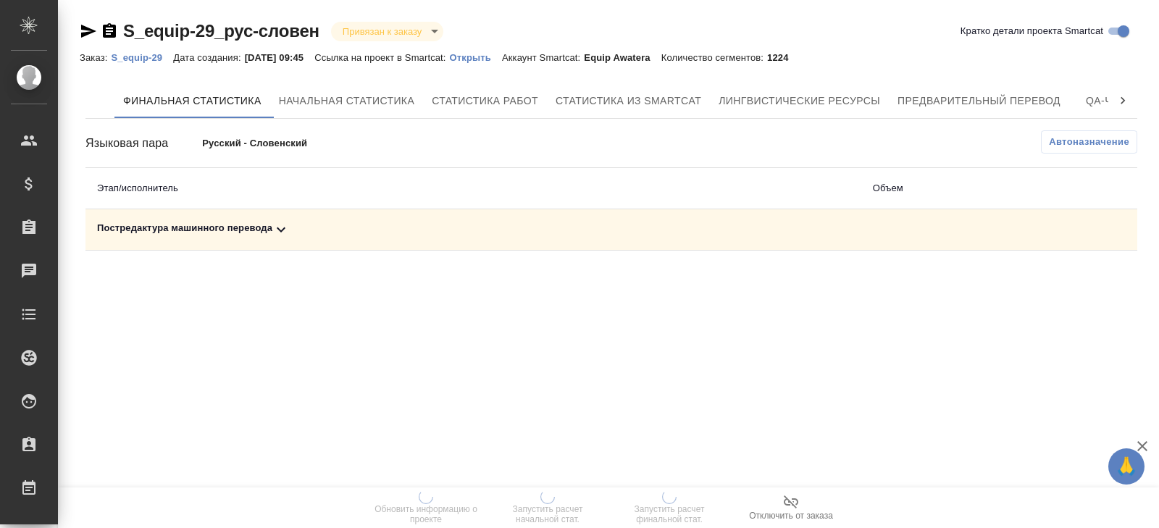
click at [1078, 136] on span "Автоназначение" at bounding box center [1089, 142] width 80 height 14
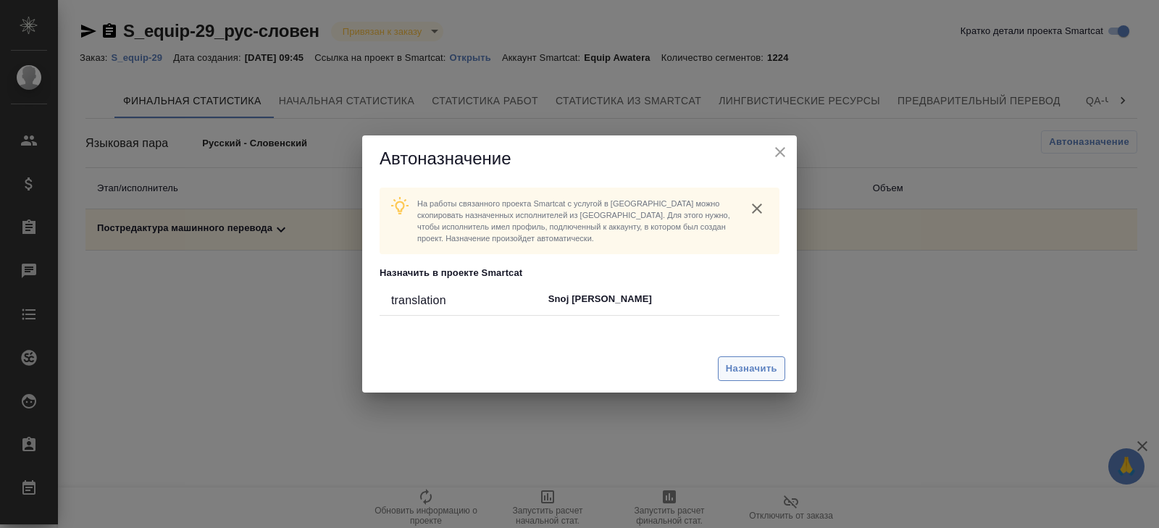
click at [749, 362] on span "Назначить" at bounding box center [751, 369] width 51 height 17
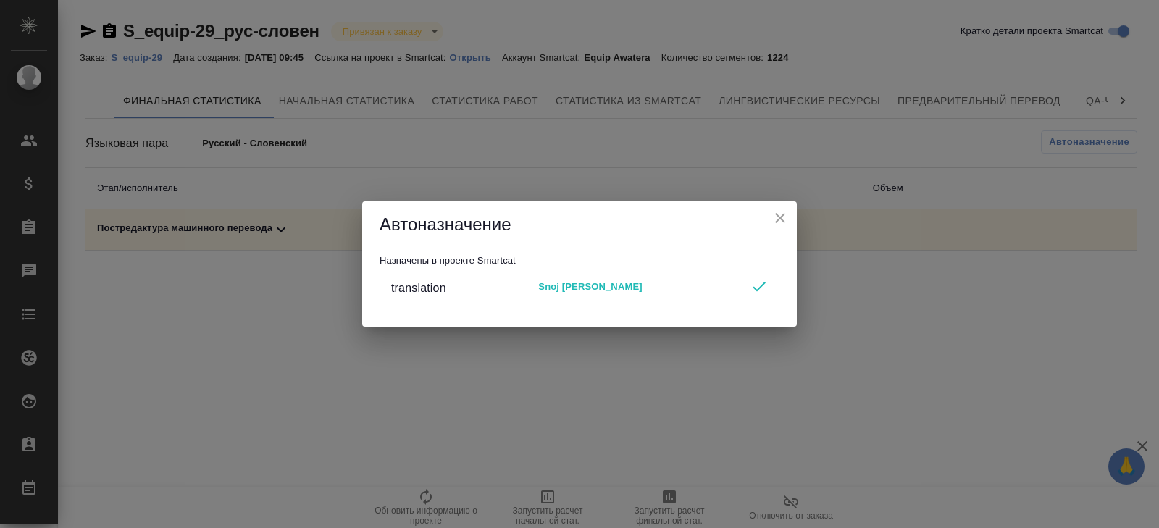
click at [625, 457] on div "Автоназначение Назначены в проекте Smartcat translation Snoj [PERSON_NAME]" at bounding box center [579, 264] width 1159 height 528
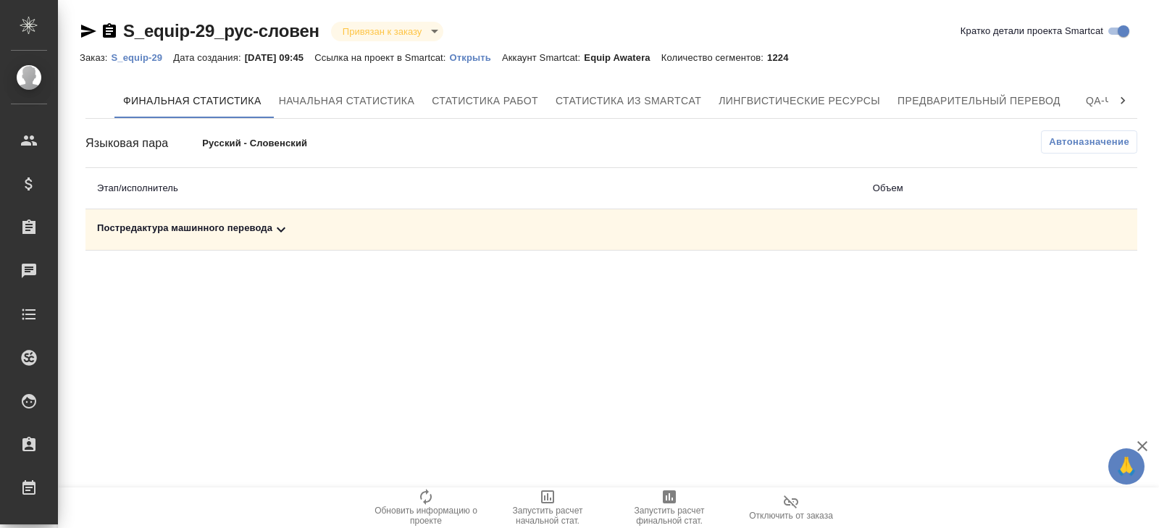
click at [663, 504] on icon "button" at bounding box center [669, 496] width 17 height 17
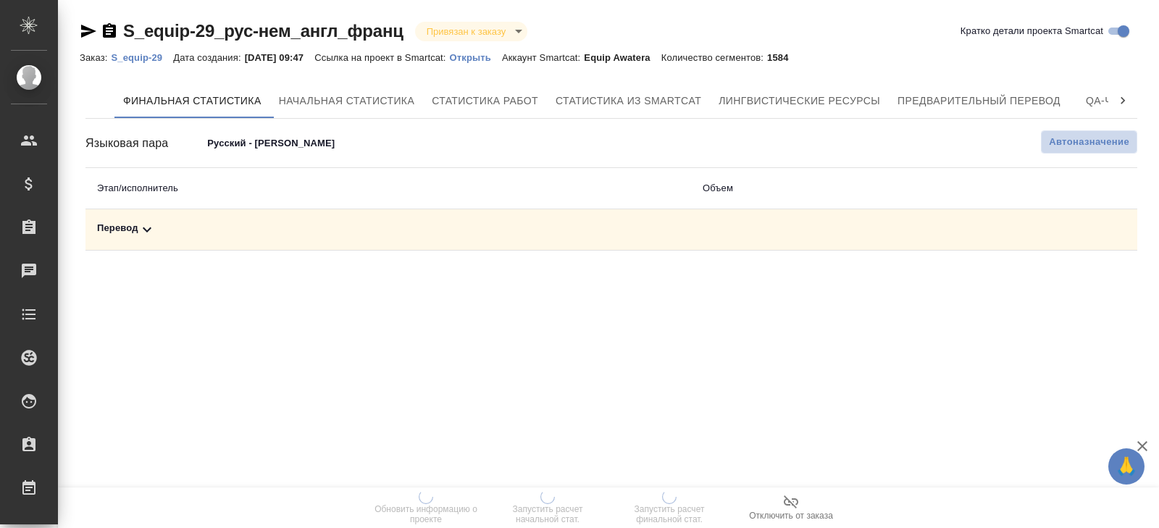
click at [1080, 141] on span "Автоназначение" at bounding box center [1089, 142] width 80 height 14
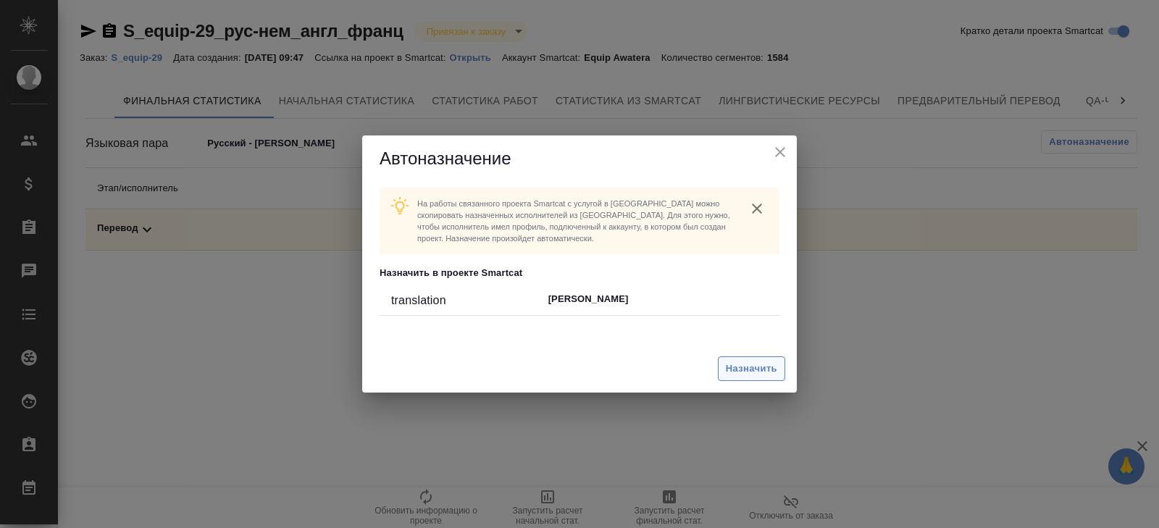
click at [762, 365] on span "Назначить" at bounding box center [751, 369] width 51 height 17
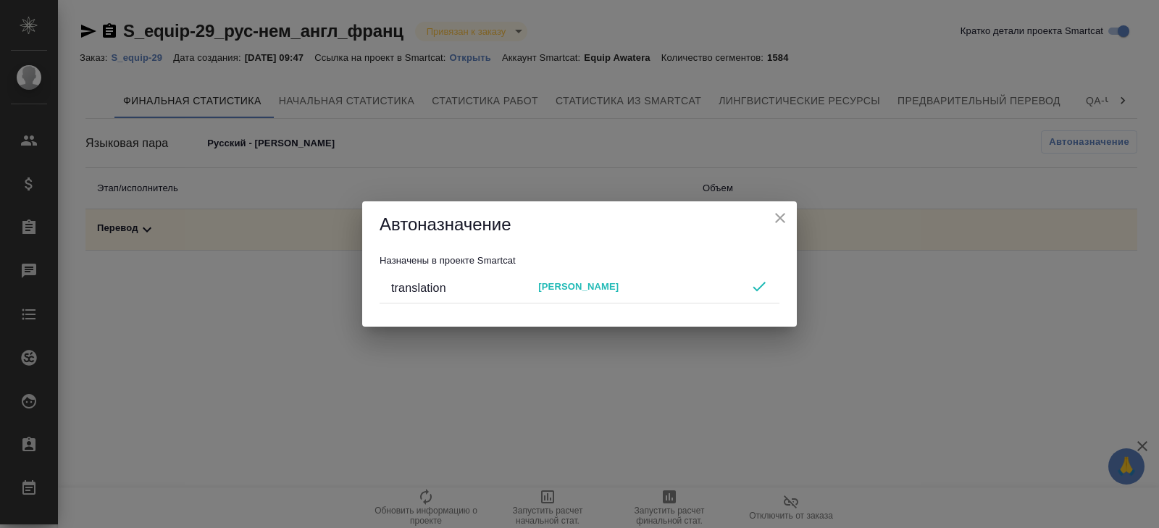
click at [675, 438] on div "Автоназначение Назначены в проекте Smartcat translation [PERSON_NAME]" at bounding box center [579, 264] width 1159 height 528
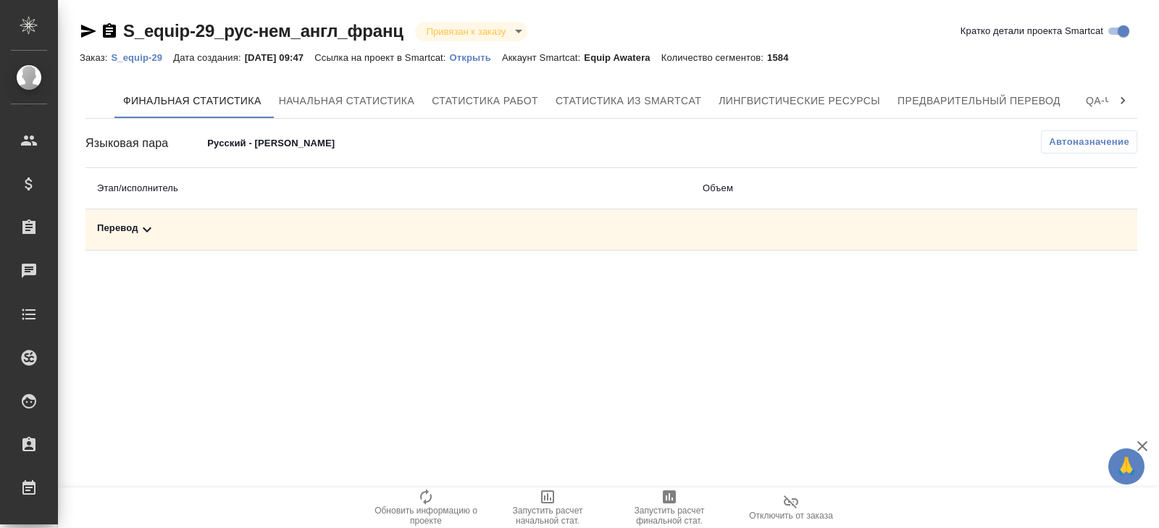
click at [662, 507] on span "Запустить расчет финальной стат." at bounding box center [669, 516] width 104 height 20
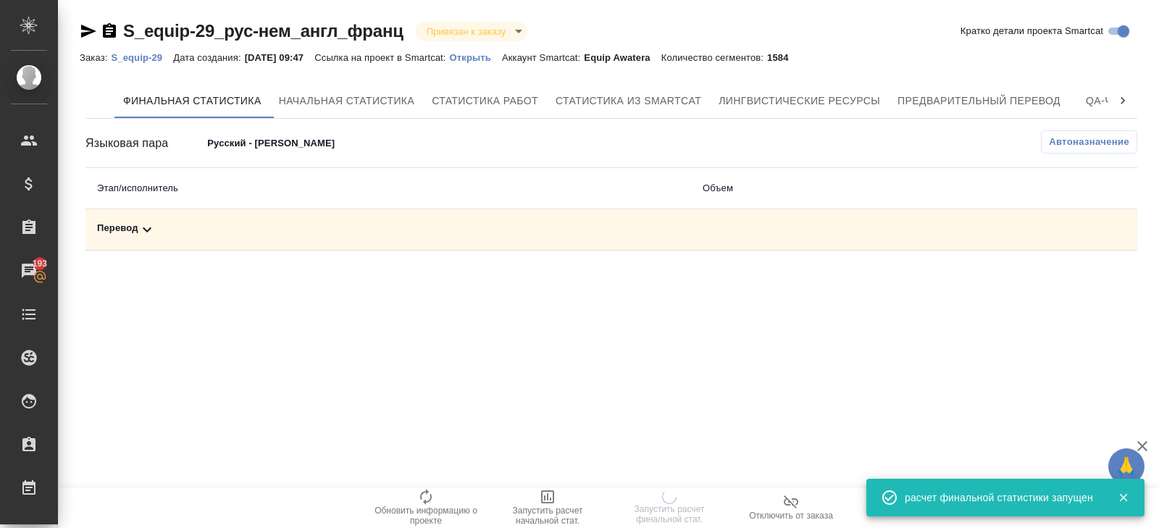
click at [158, 230] on div "Перевод" at bounding box center [388, 229] width 583 height 17
click at [1070, 143] on span "Автоназначение" at bounding box center [1089, 142] width 80 height 14
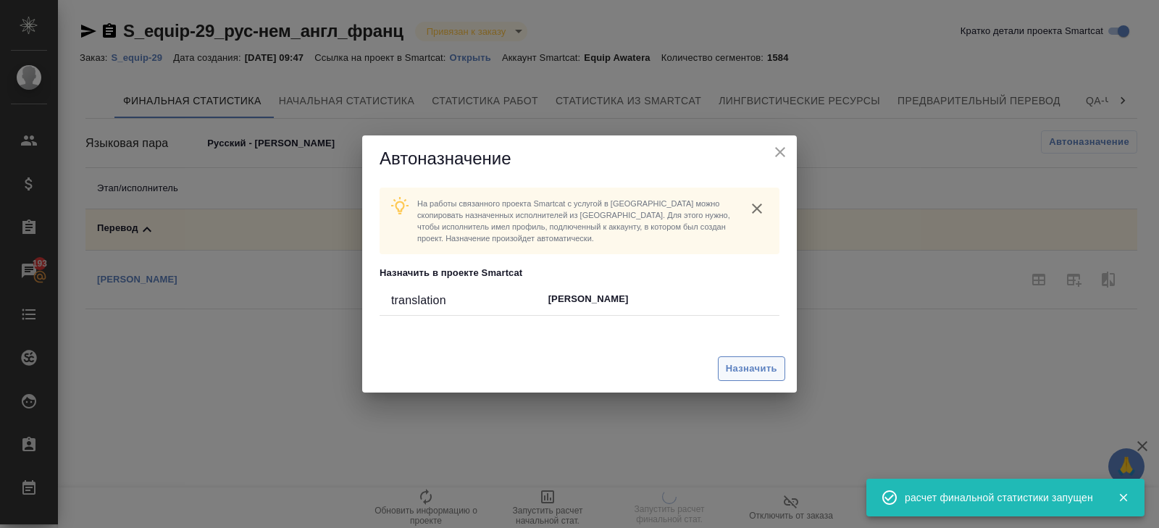
click at [759, 370] on span "Назначить" at bounding box center [751, 369] width 51 height 17
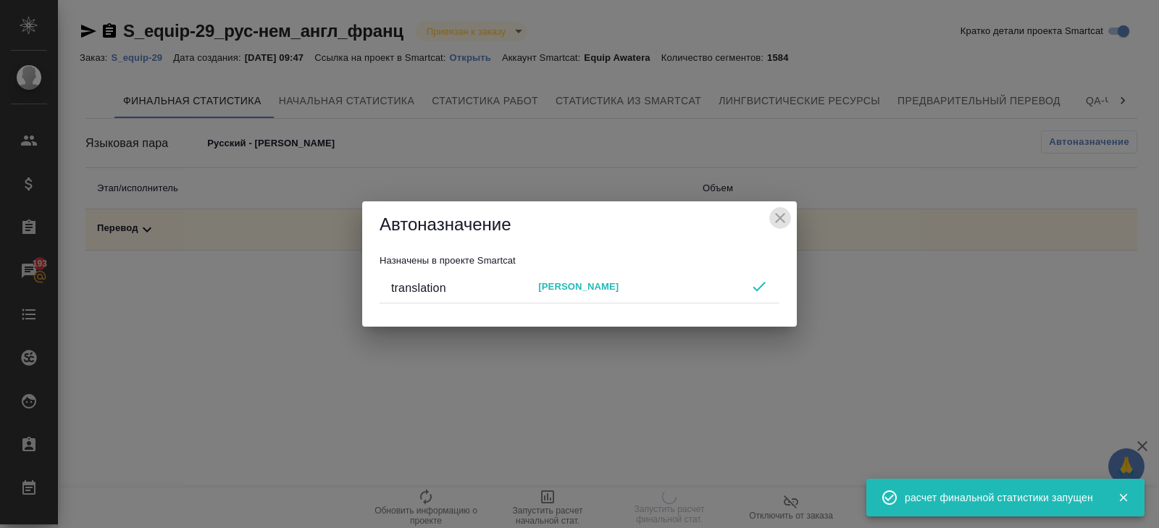
click at [787, 216] on icon "close" at bounding box center [780, 217] width 17 height 17
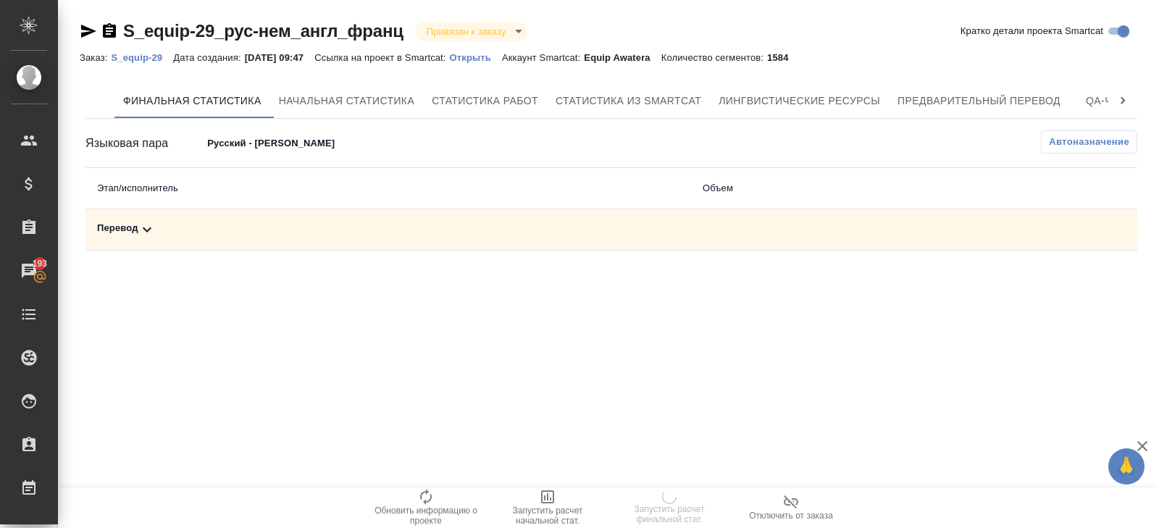
click at [249, 148] on body "🙏 .cls-1 fill:#fff; AWATERA [PERSON_NAME] Спецификации Заказы 193 Чаты Todo Про…" at bounding box center [579, 264] width 1159 height 528
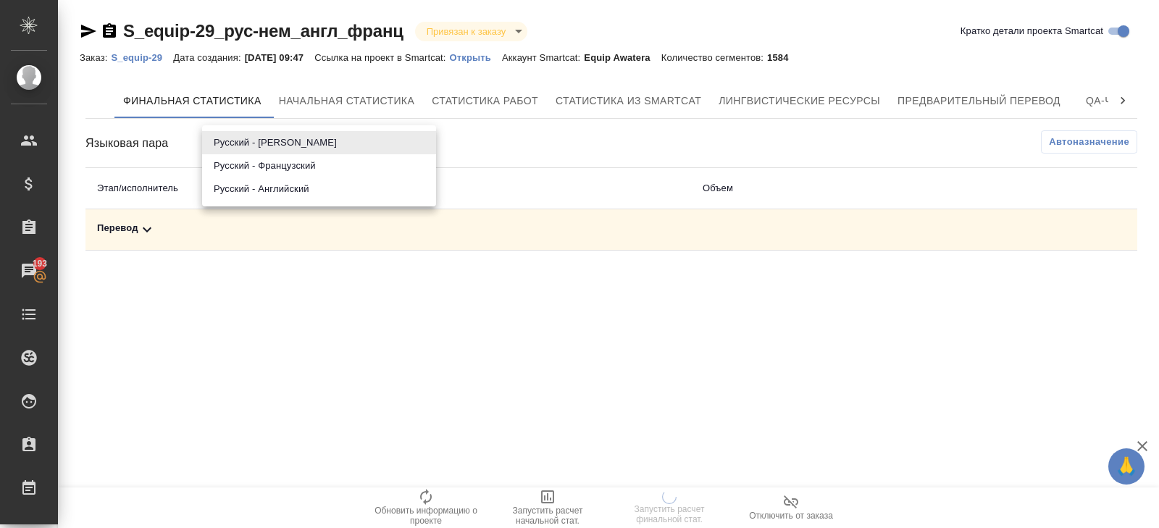
click at [250, 158] on li "Русский - Французский" at bounding box center [319, 165] width 234 height 23
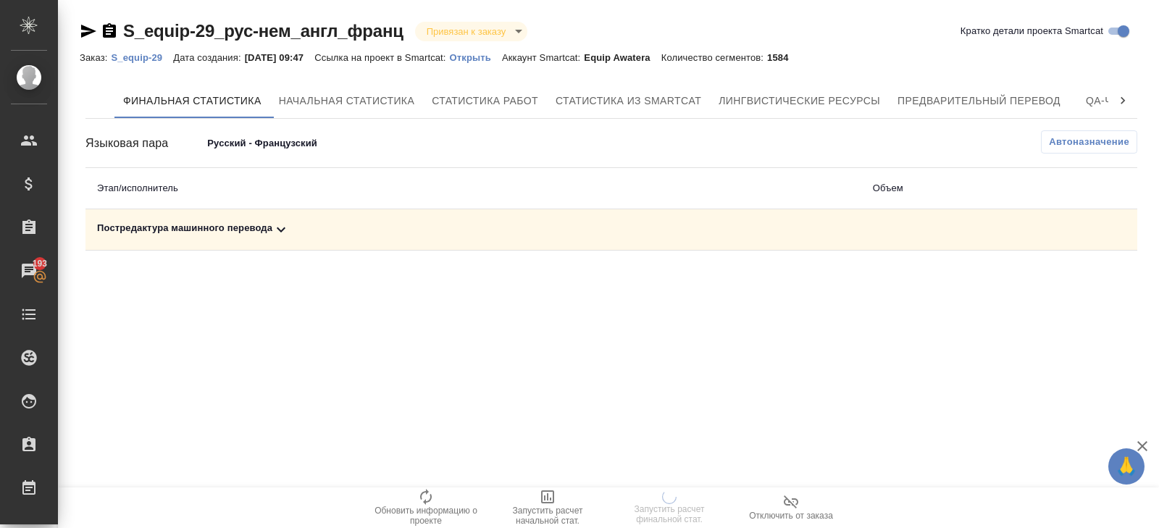
click at [278, 221] on icon at bounding box center [280, 229] width 17 height 17
click at [1049, 147] on span "Автоназначение" at bounding box center [1089, 142] width 80 height 14
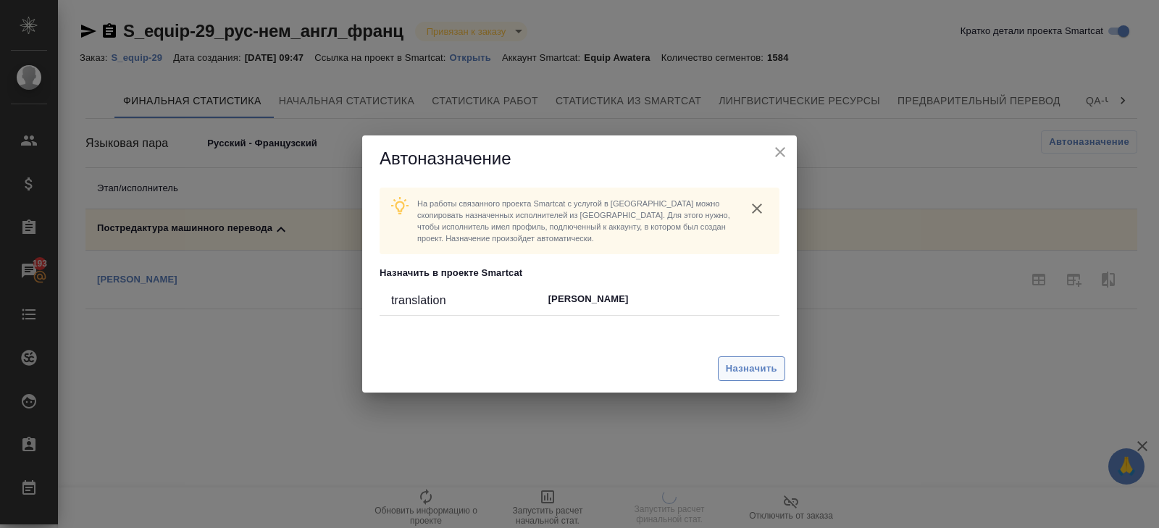
click at [740, 364] on span "Назначить" at bounding box center [751, 369] width 51 height 17
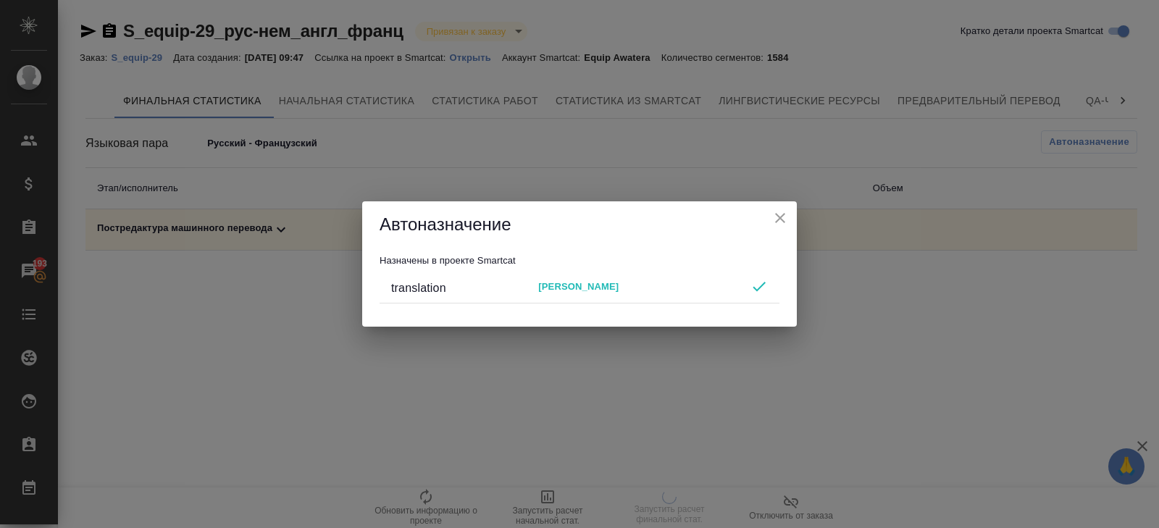
type input "68da2b7299de127239fa4e24"
click at [780, 218] on icon "close" at bounding box center [780, 218] width 10 height 10
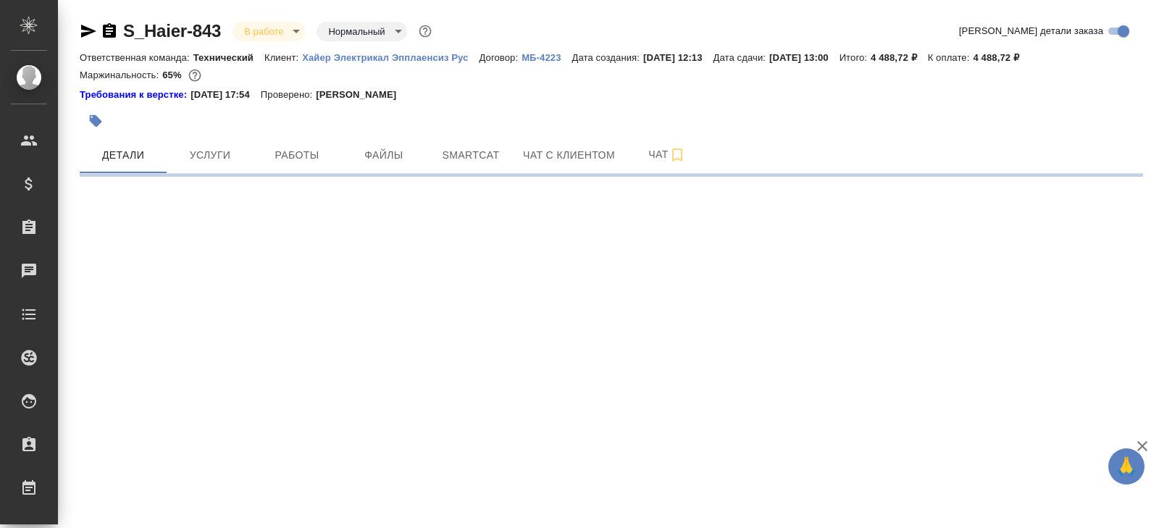
select select "RU"
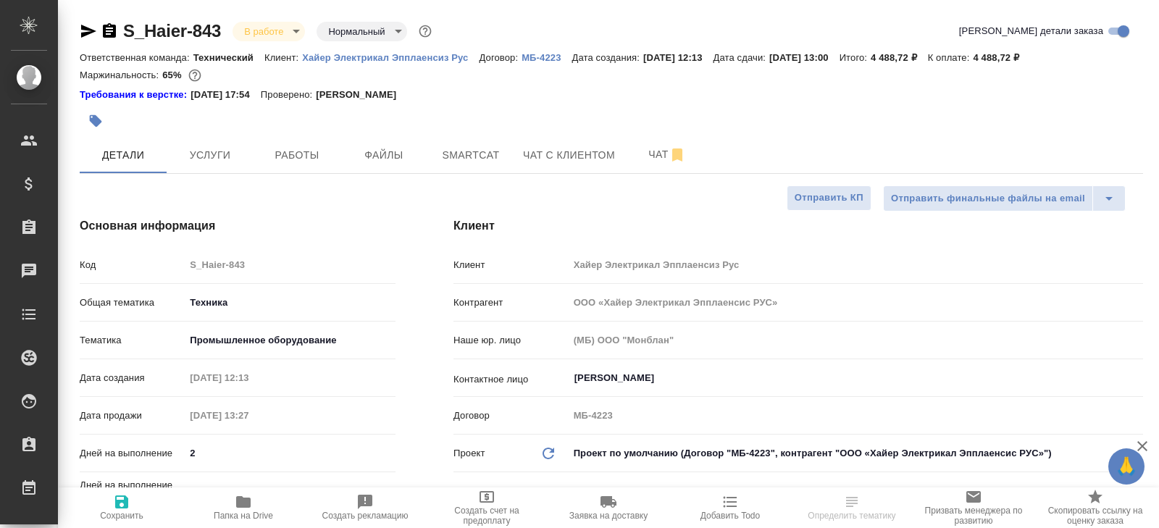
type textarea "x"
click at [675, 159] on icon "button" at bounding box center [677, 155] width 10 height 13
type textarea "x"
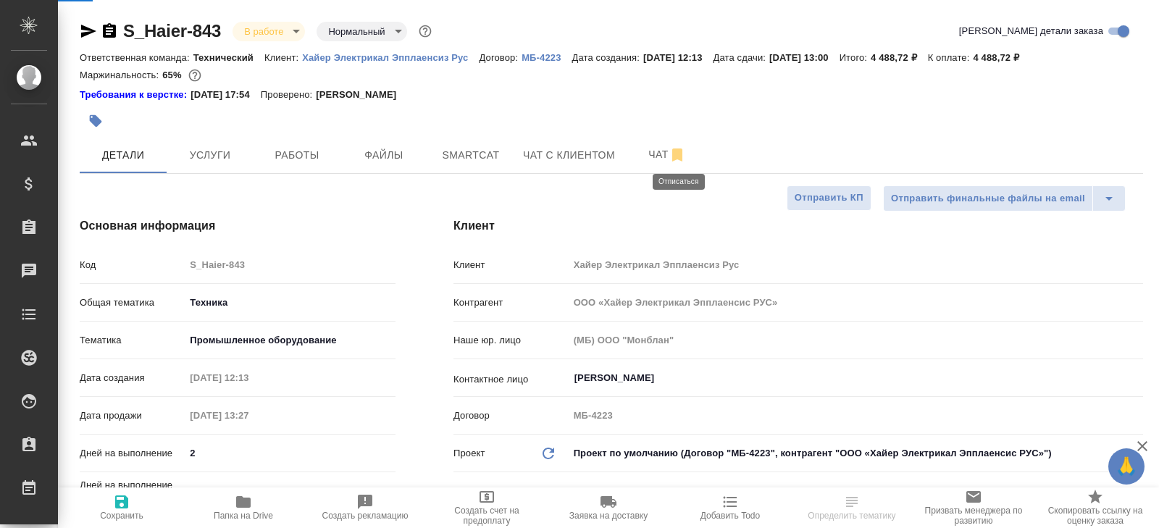
type textarea "x"
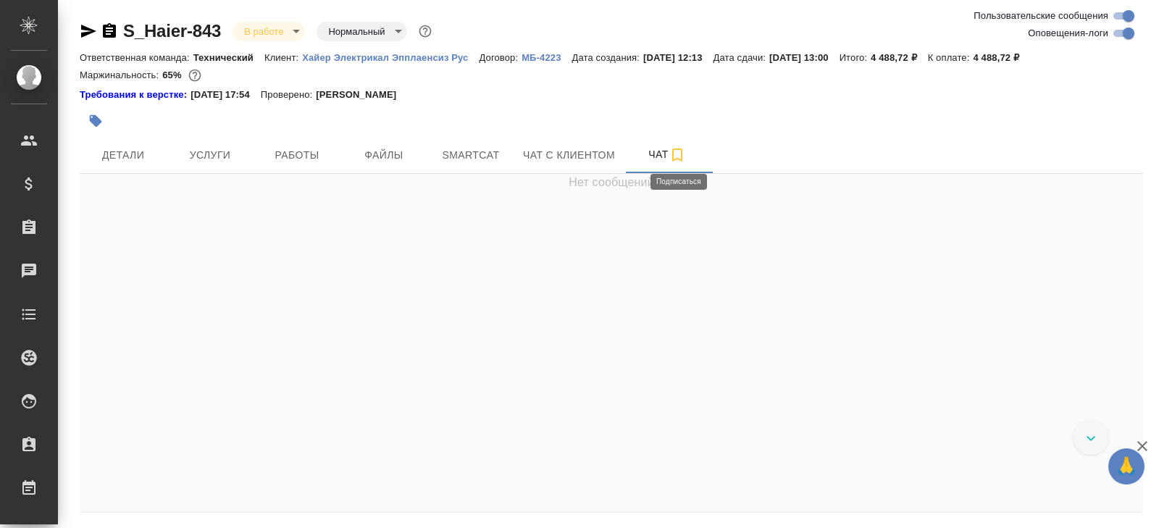
click at [1118, 36] on input "Оповещения-логи" at bounding box center [1129, 33] width 52 height 17
checkbox input "false"
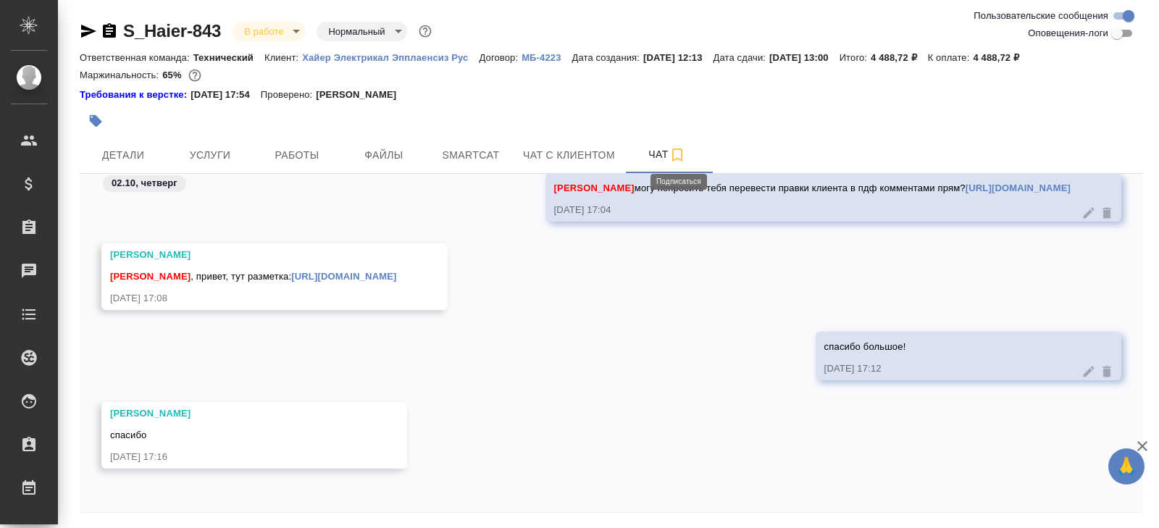
scroll to position [49, 0]
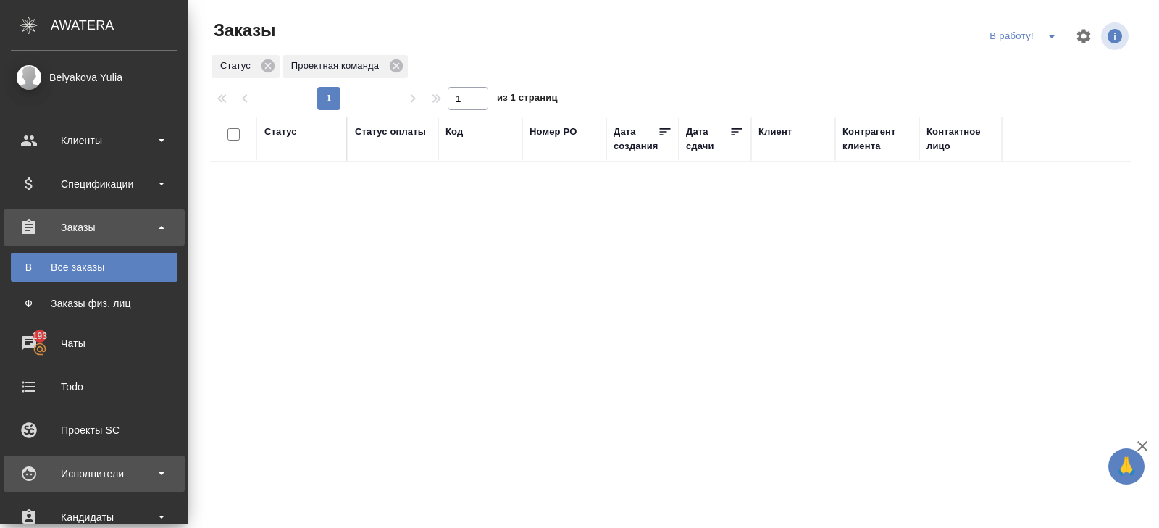
click at [77, 475] on div "Исполнители" at bounding box center [94, 474] width 167 height 22
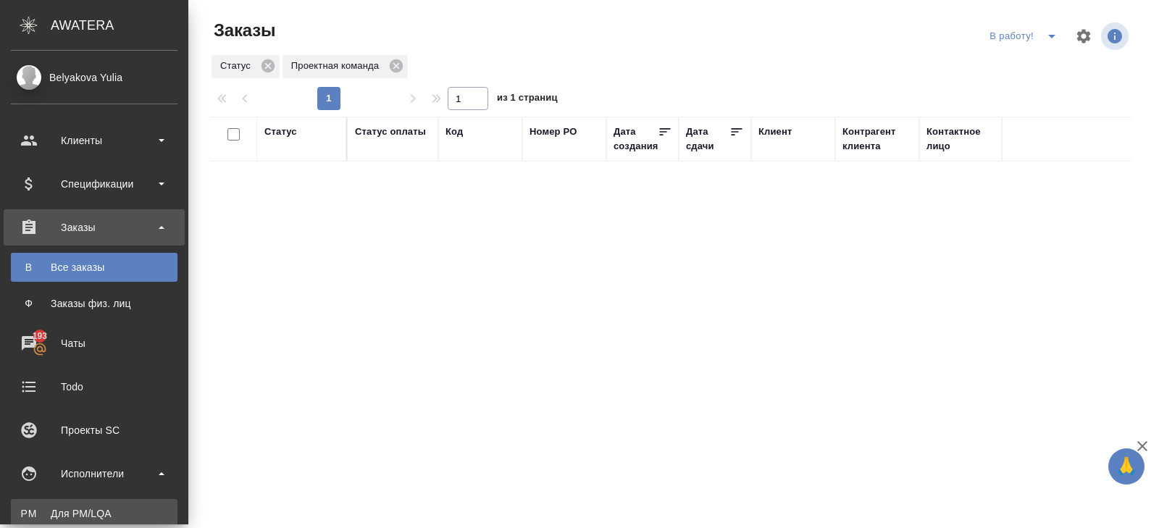
click at [90, 509] on div "Для PM/LQA" at bounding box center [94, 514] width 152 height 14
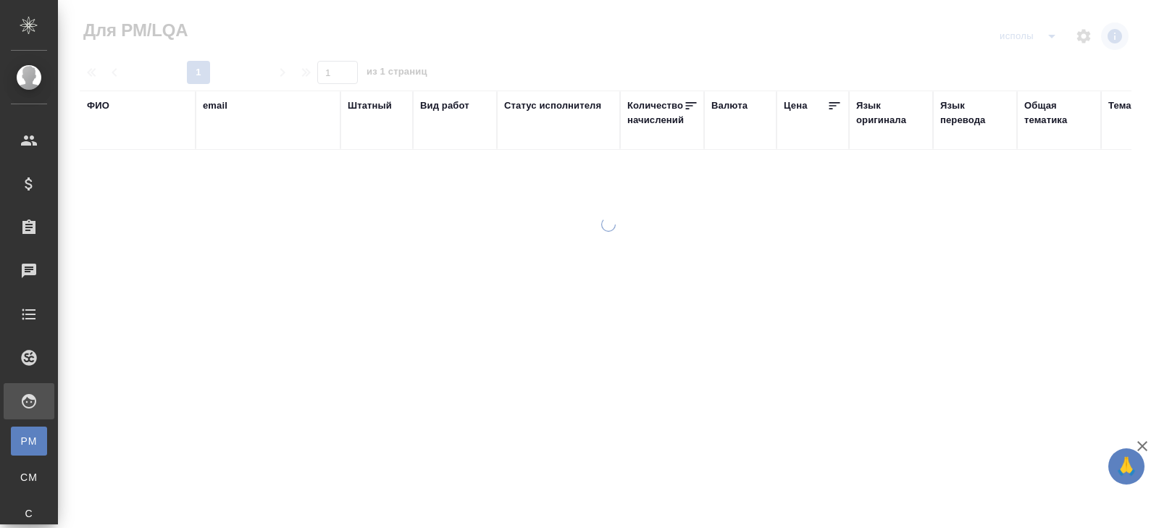
click at [101, 102] on div "ФИО" at bounding box center [98, 106] width 22 height 14
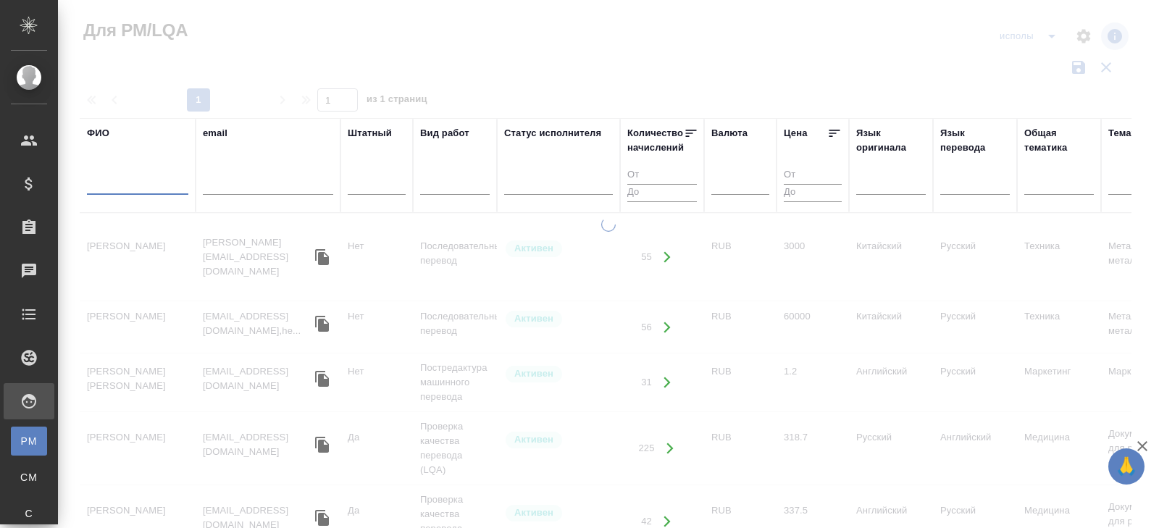
click at [121, 177] on input "text" at bounding box center [137, 186] width 101 height 18
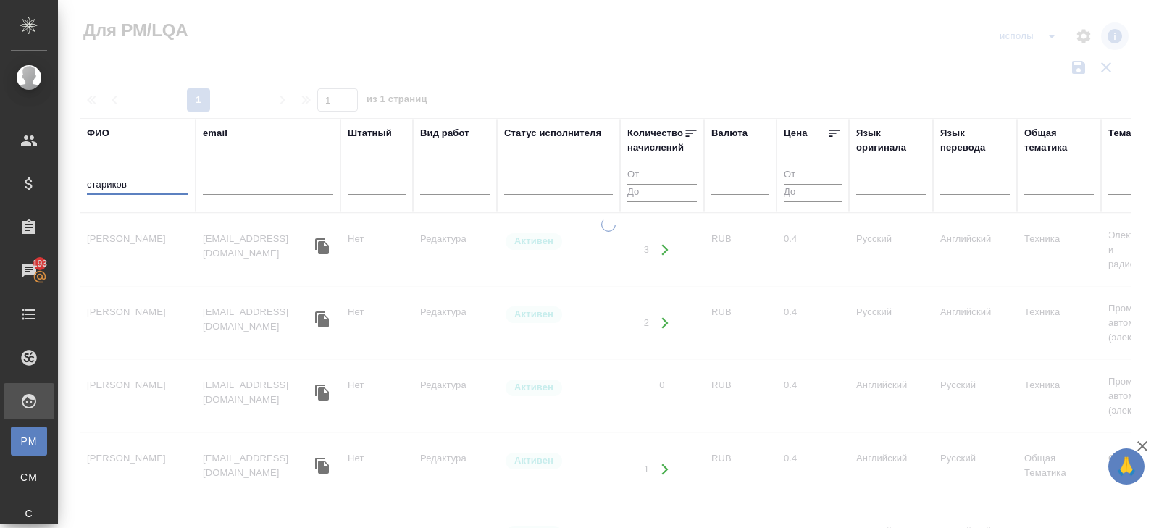
type input "стариков"
click at [111, 249] on td "[PERSON_NAME]" at bounding box center [138, 250] width 116 height 51
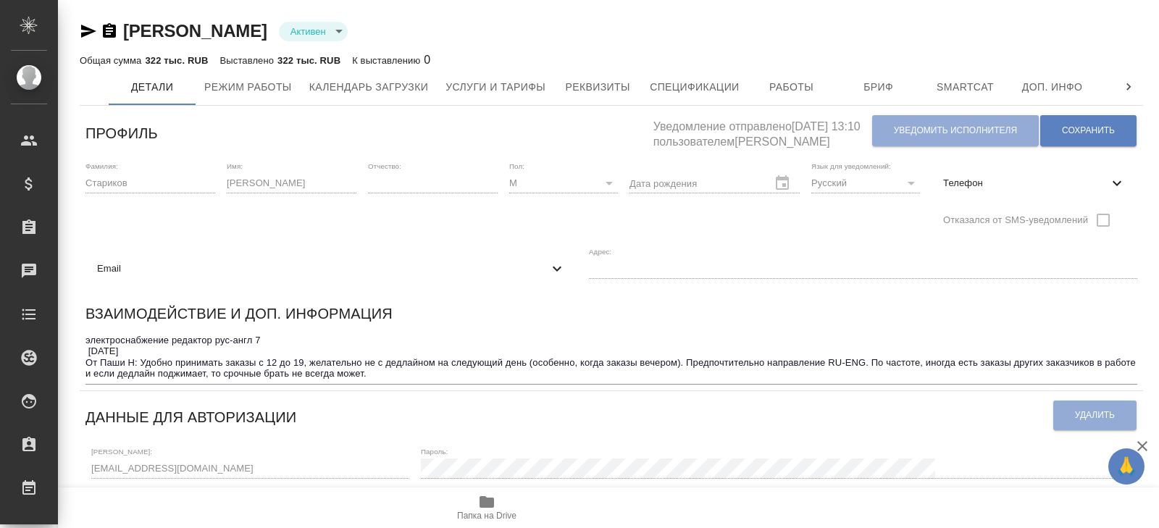
click at [84, 29] on icon "button" at bounding box center [88, 31] width 15 height 13
